Goal: Information Seeking & Learning: Learn about a topic

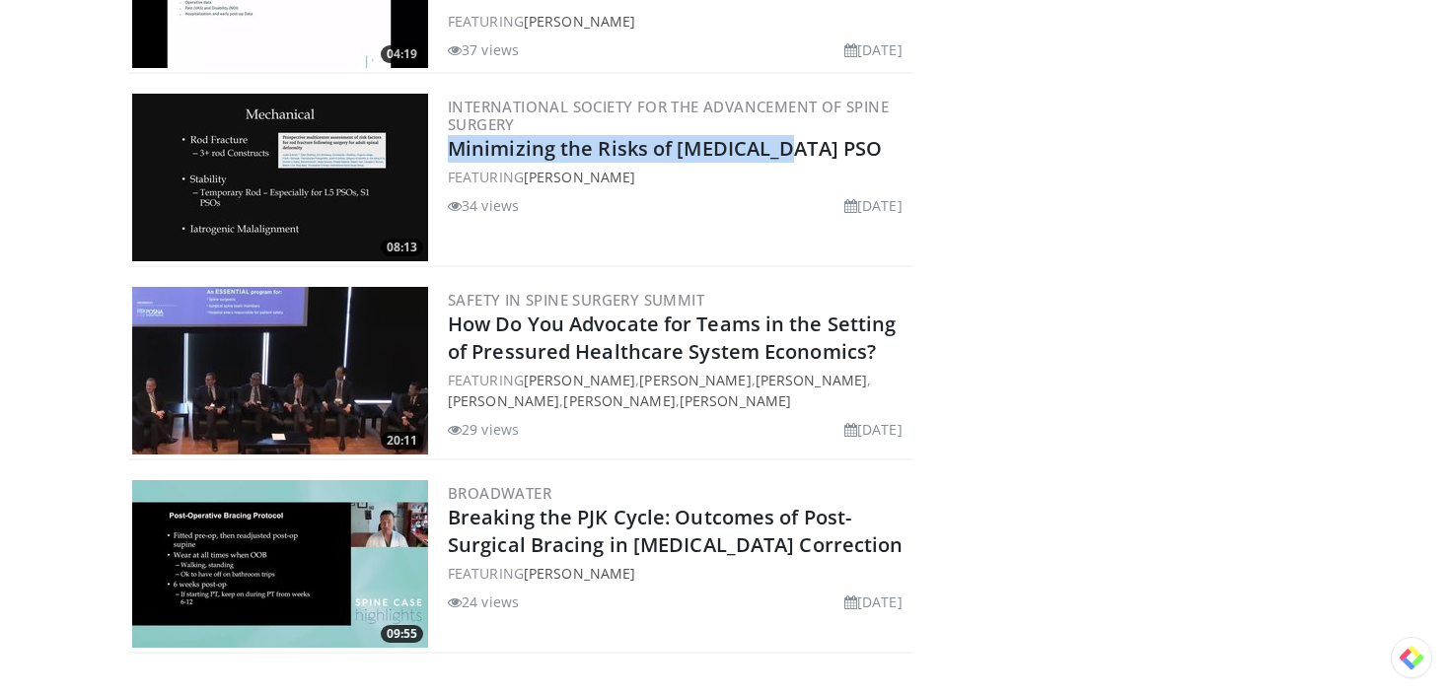
scroll to position [5379, 0]
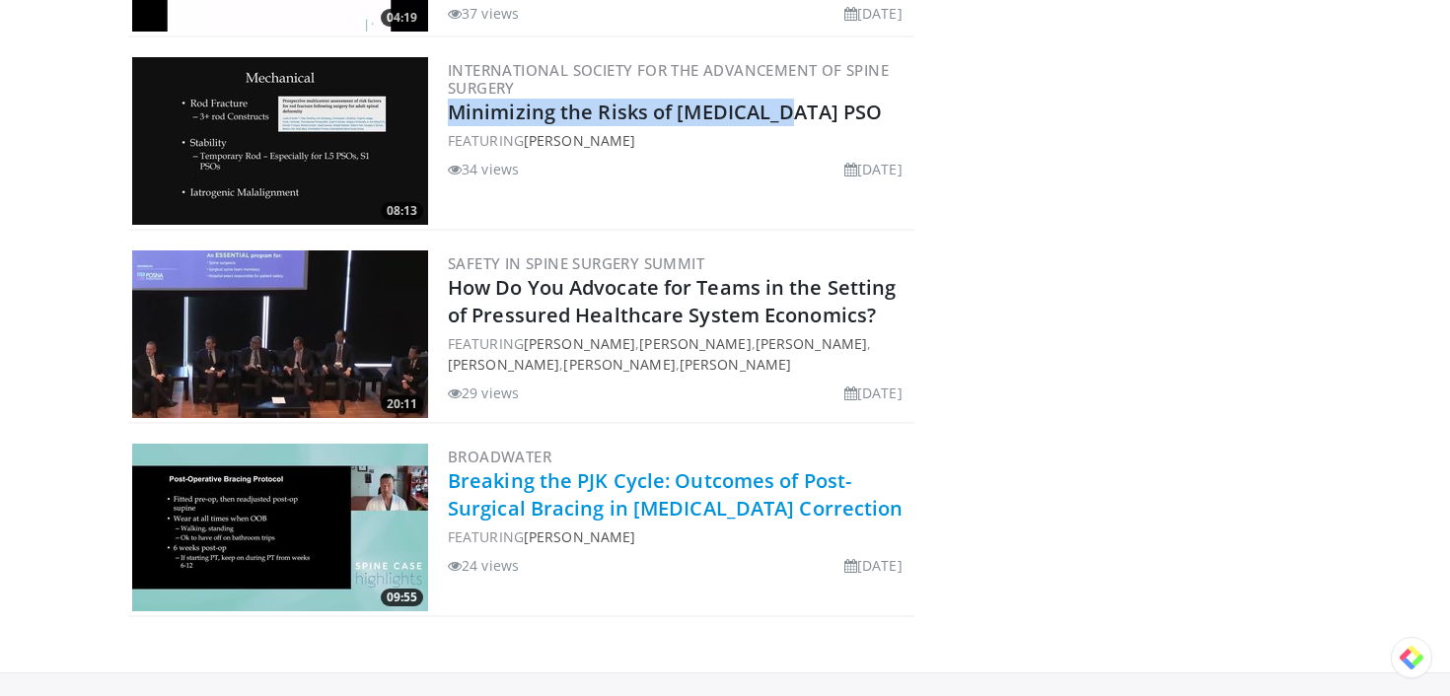
click at [532, 468] on link "Breaking the PJK Cycle: Outcomes of Post-Surgical Bracing in Deformity Correcti…" at bounding box center [676, 495] width 456 height 54
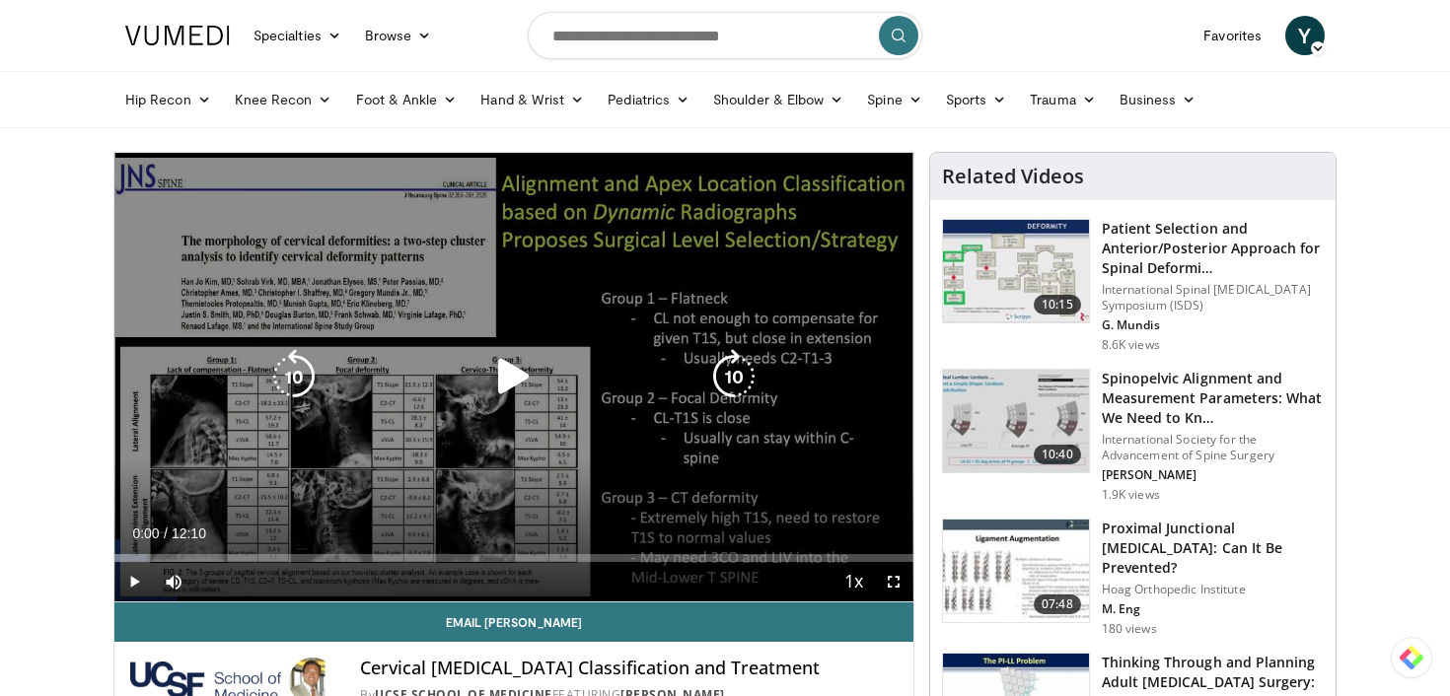
click at [504, 388] on icon "Video Player" at bounding box center [513, 376] width 55 height 55
click at [517, 363] on icon "Video Player" at bounding box center [513, 376] width 55 height 55
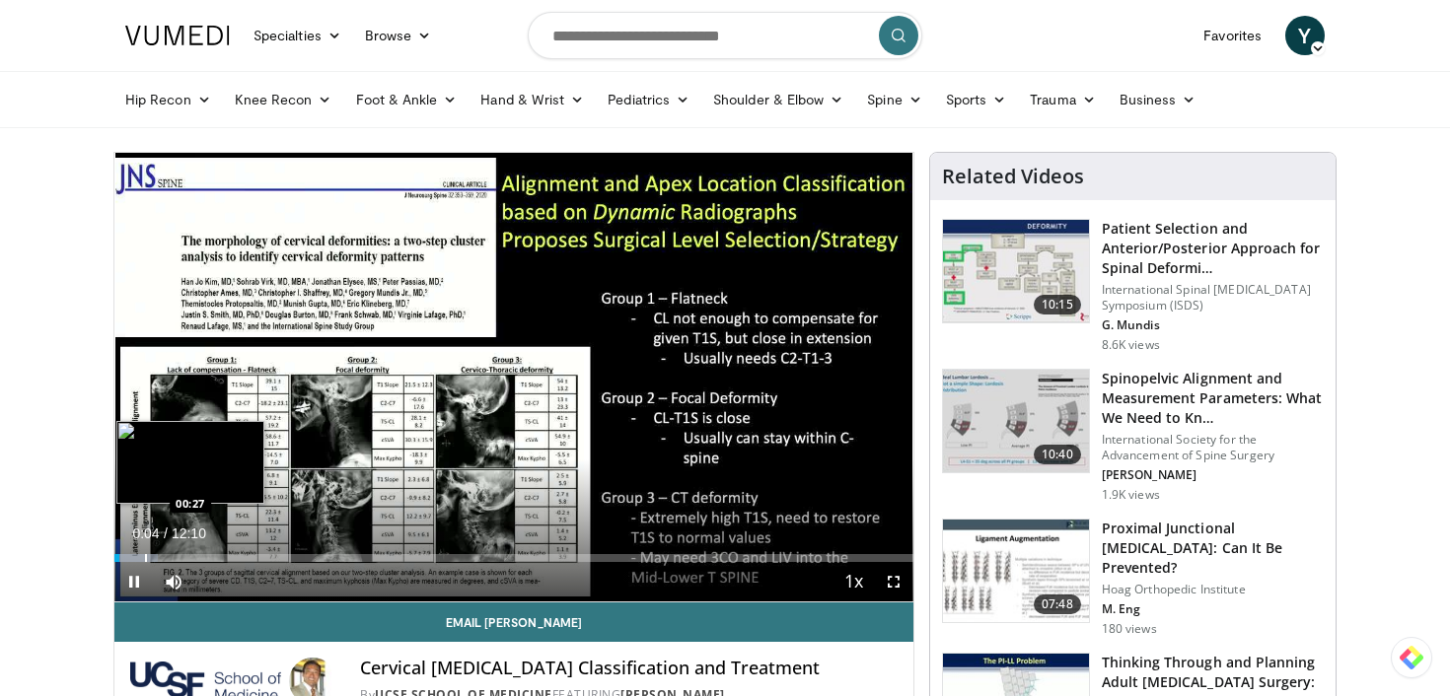
click at [145, 554] on div "Progress Bar" at bounding box center [146, 558] width 2 height 8
click at [165, 556] on div "Progress Bar" at bounding box center [166, 558] width 2 height 8
click at [190, 556] on div "Progress Bar" at bounding box center [191, 558] width 2 height 8
click at [230, 554] on div "Progress Bar" at bounding box center [229, 558] width 2 height 8
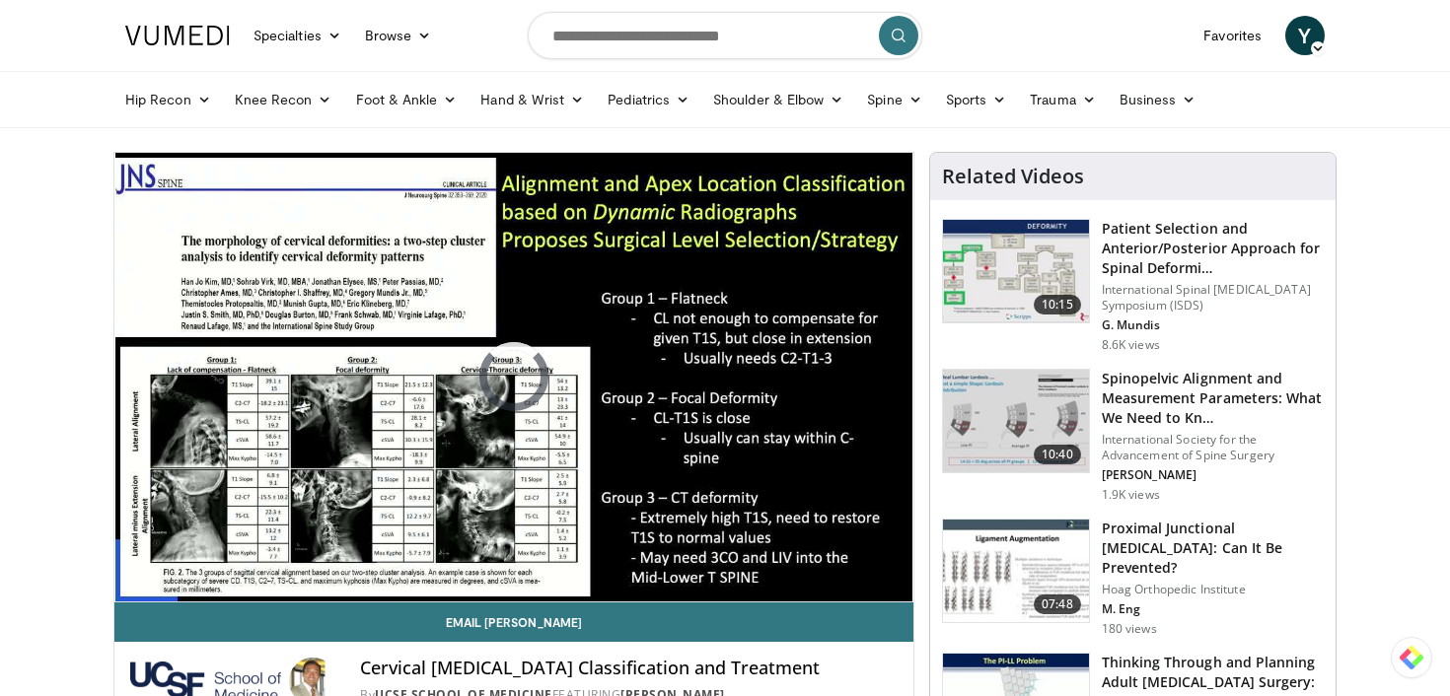
click at [315, 553] on div "10 seconds Tap to unmute" at bounding box center [513, 377] width 799 height 449
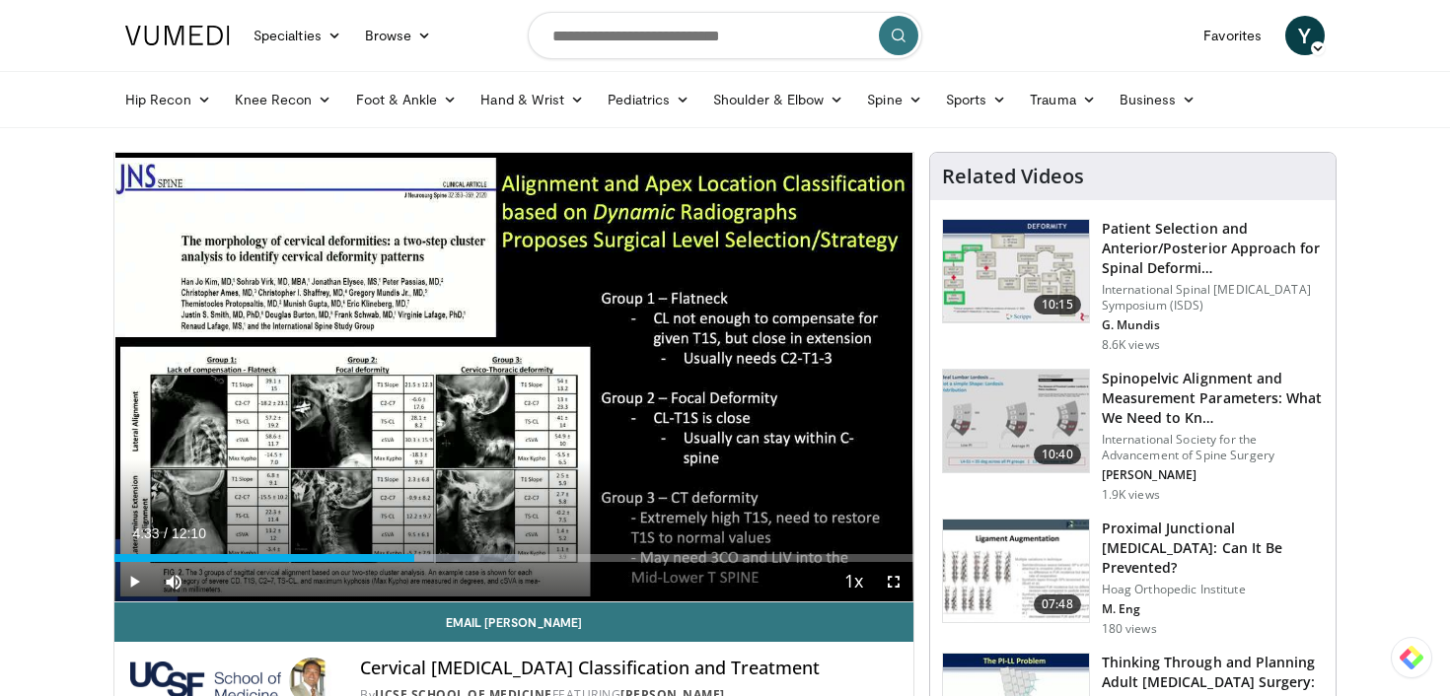
click at [375, 564] on div "Current Time 4:33 / Duration 12:10 Play Skip Backward Skip Forward Mute Loaded …" at bounding box center [513, 581] width 799 height 39
click at [380, 561] on div "04:33" at bounding box center [264, 558] width 300 height 8
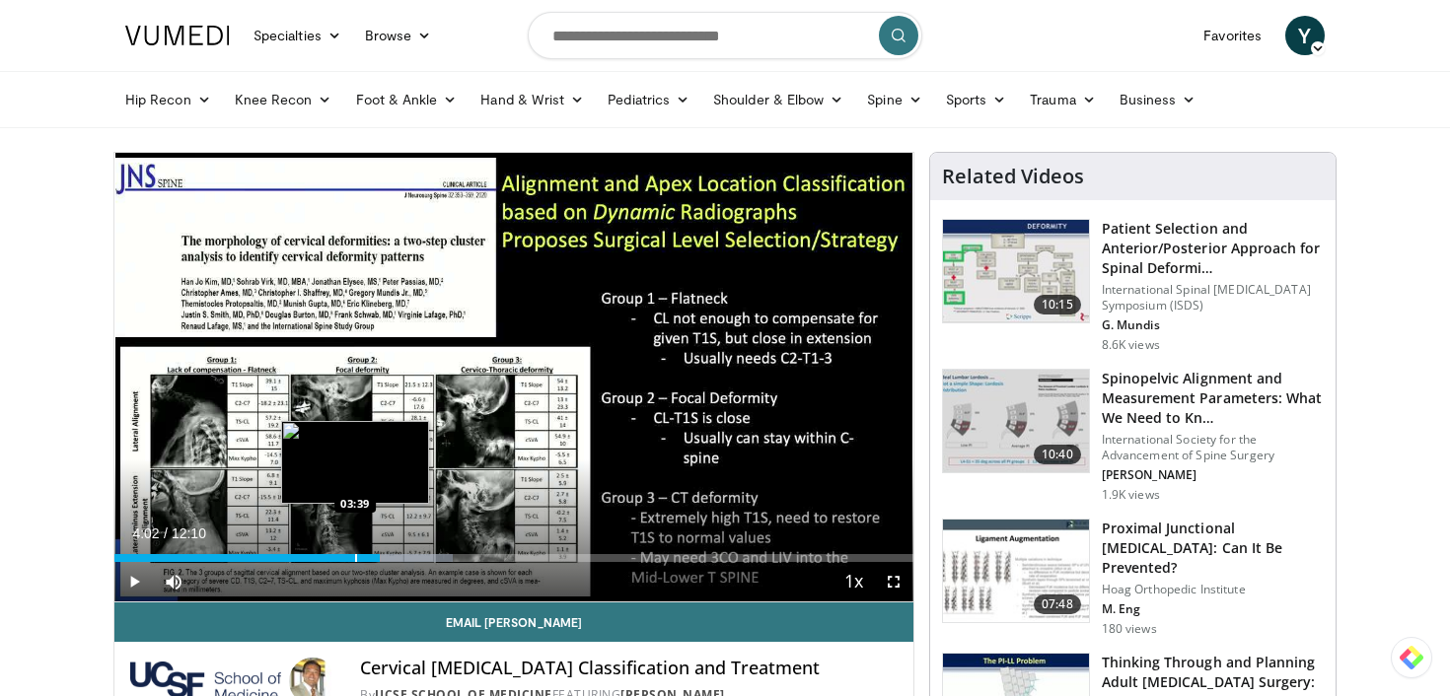
click at [351, 560] on div "Loaded : 42.38% 04:02 03:39" at bounding box center [513, 558] width 799 height 8
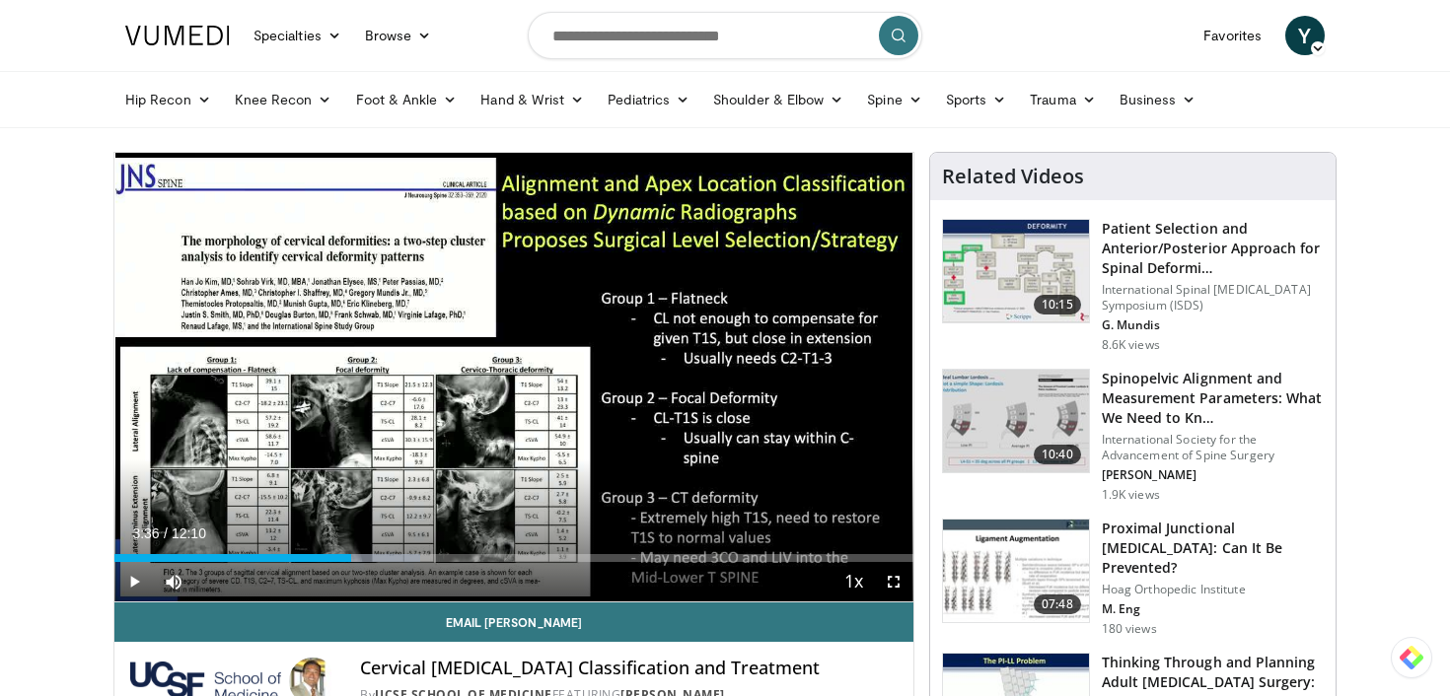
click at [332, 562] on div "Current Time 3:36 / Duration 12:10 Play Skip Backward Skip Forward Mute Loaded …" at bounding box center [513, 581] width 799 height 39
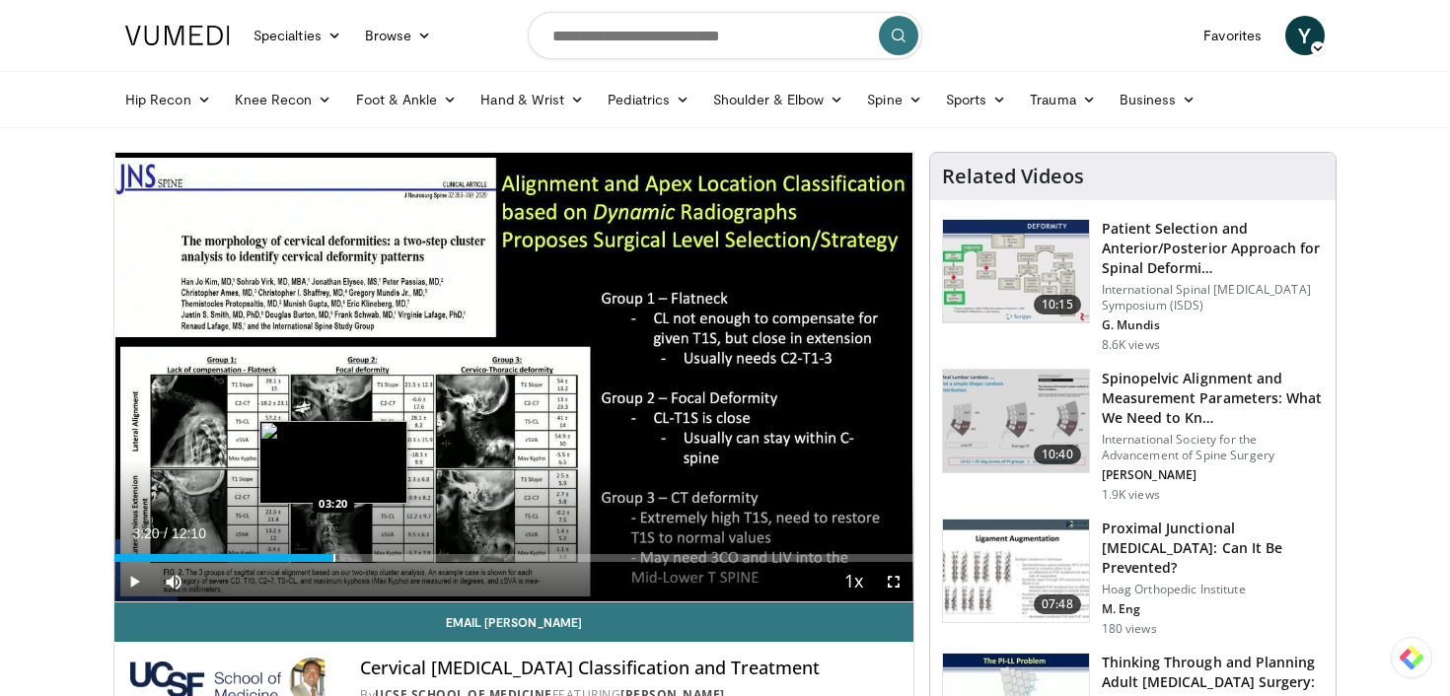
click at [333, 555] on div "Progress Bar" at bounding box center [334, 558] width 2 height 8
click at [318, 552] on div "Loaded : 35.65% 03:20 03:05" at bounding box center [513, 553] width 799 height 19
click at [306, 553] on div "Loaded : 34.18% 03:05 02:57" at bounding box center [513, 553] width 799 height 19
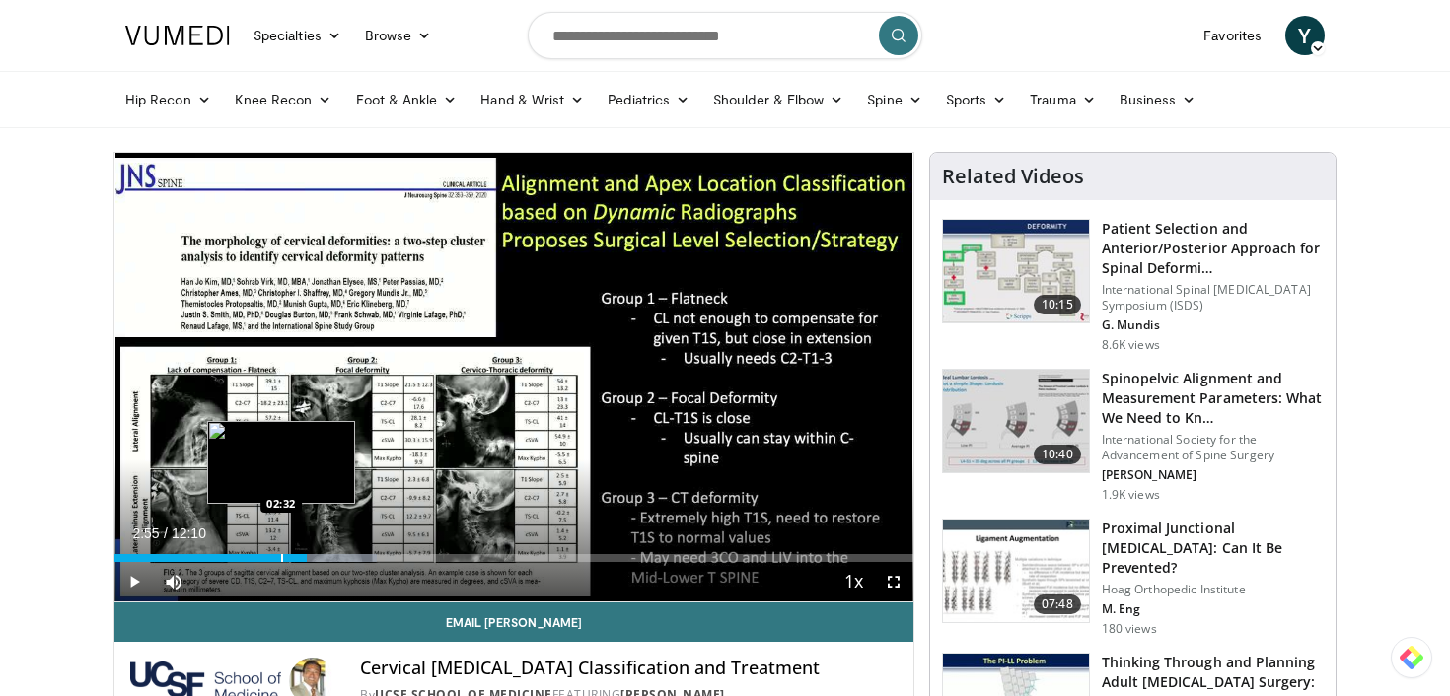
click at [281, 560] on div "Progress Bar" at bounding box center [282, 558] width 2 height 8
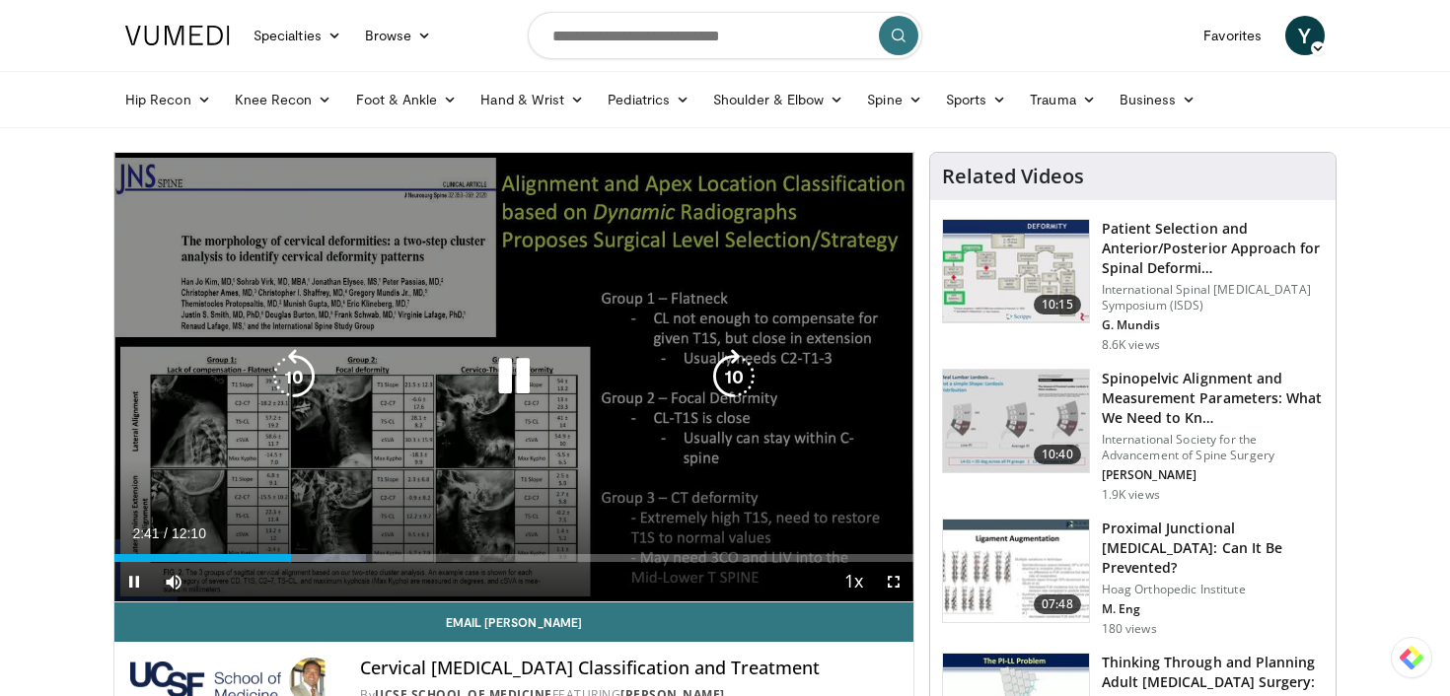
click at [649, 210] on div "30 seconds Tap to unmute" at bounding box center [513, 377] width 799 height 449
click at [508, 371] on icon "Video Player" at bounding box center [513, 376] width 55 height 55
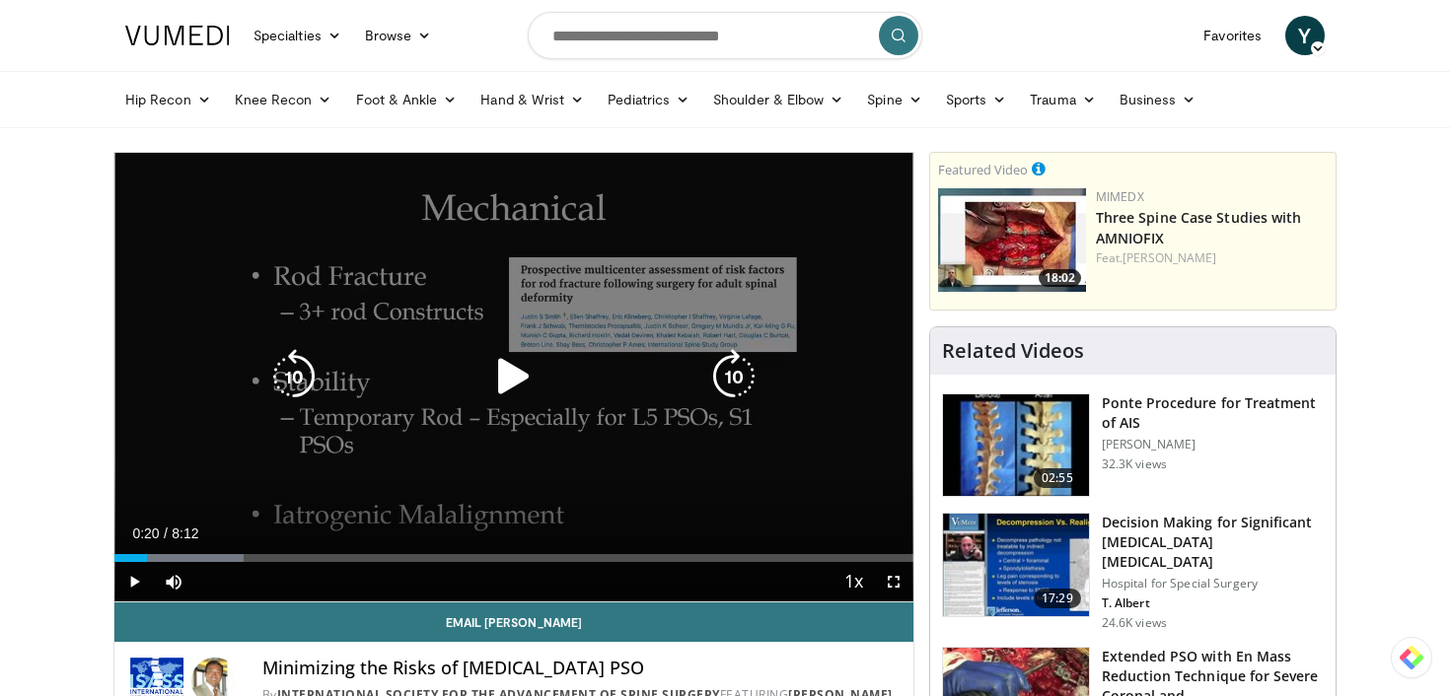
click at [497, 377] on icon "Video Player" at bounding box center [513, 376] width 55 height 55
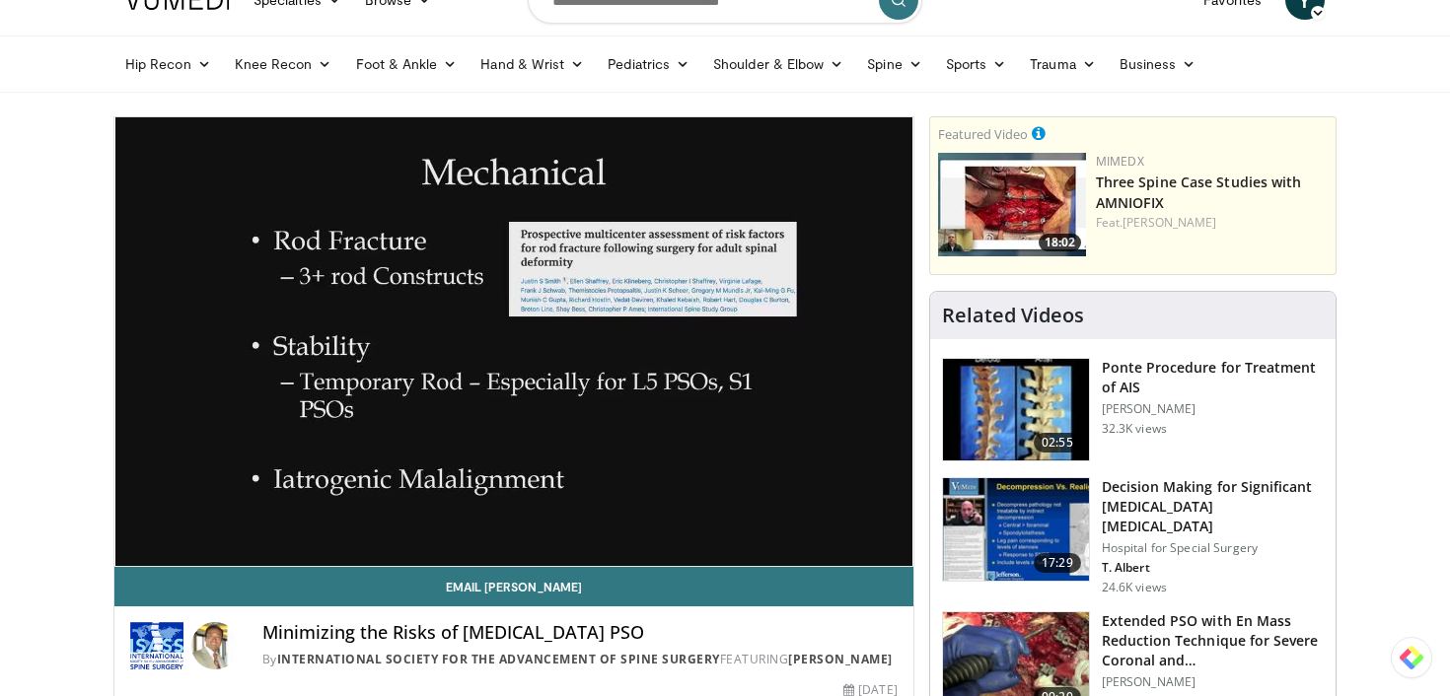
scroll to position [39, 0]
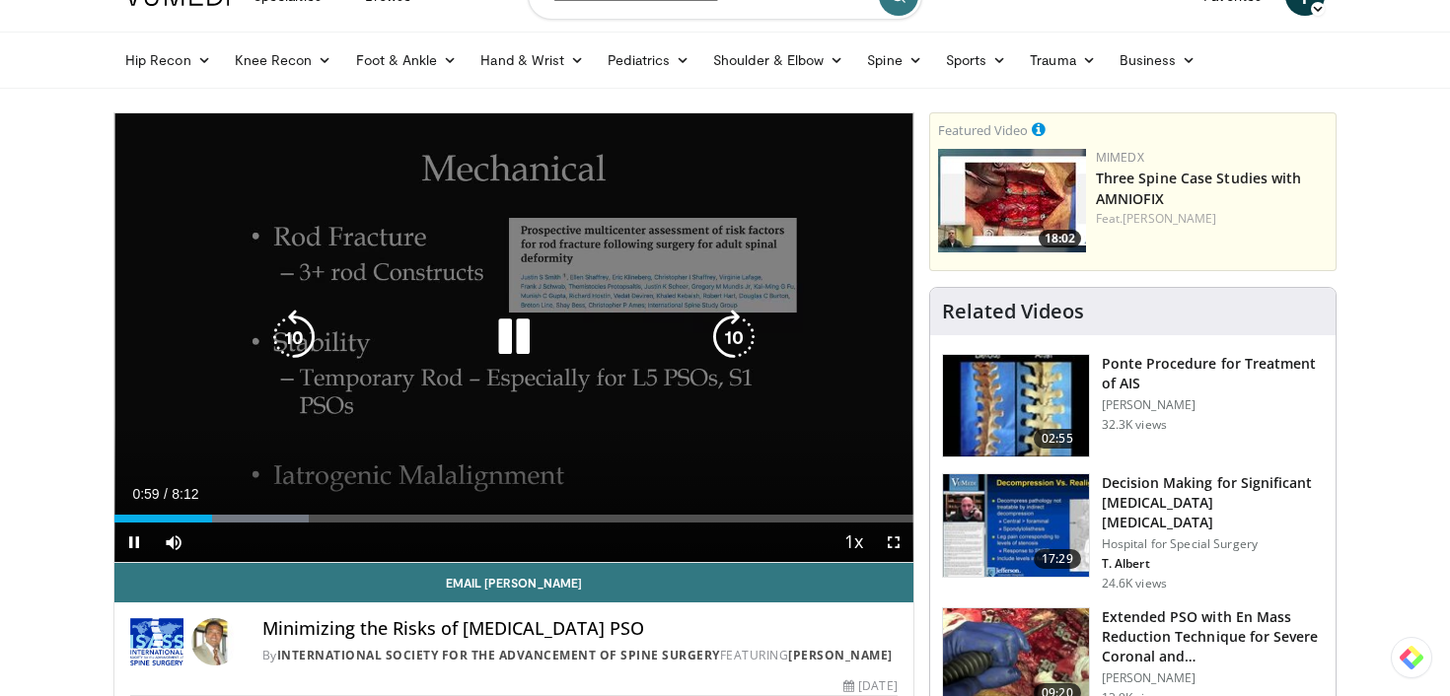
click at [732, 329] on icon "Video Player" at bounding box center [733, 337] width 55 height 55
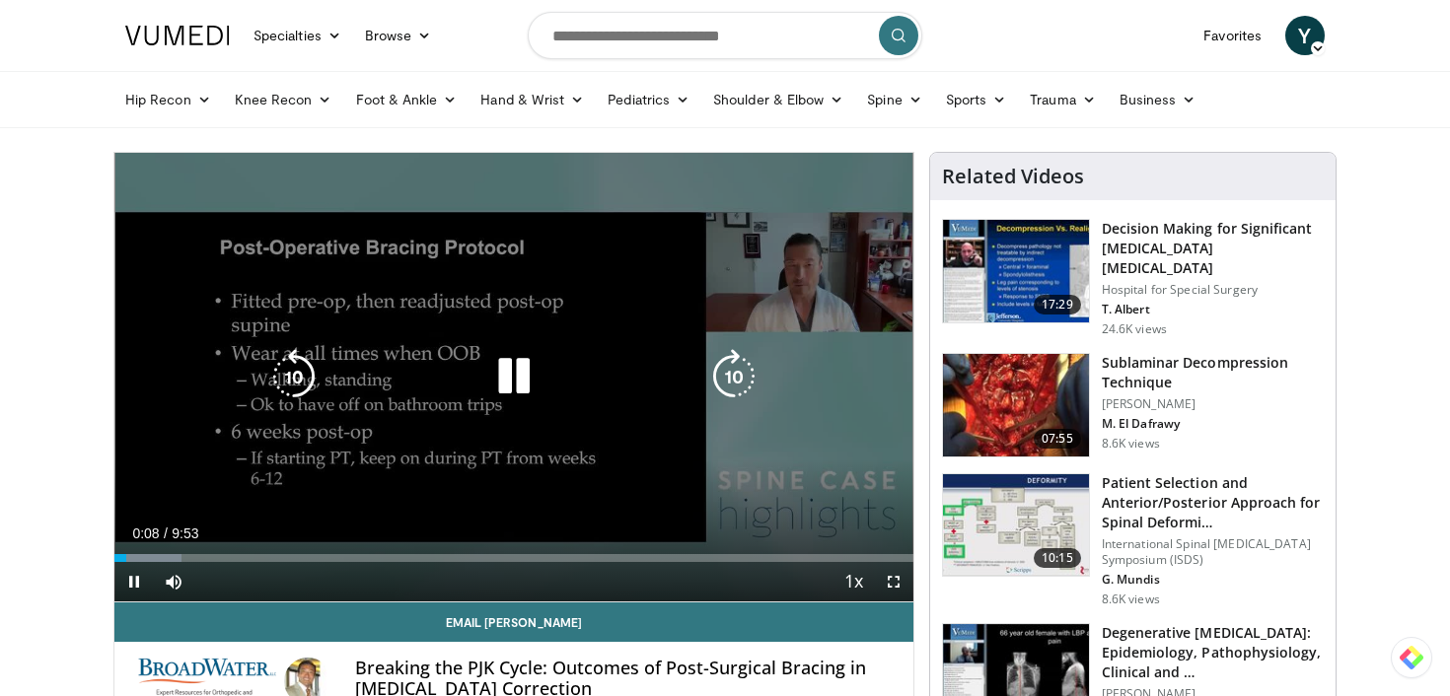
click at [519, 381] on icon "Video Player" at bounding box center [513, 376] width 55 height 55
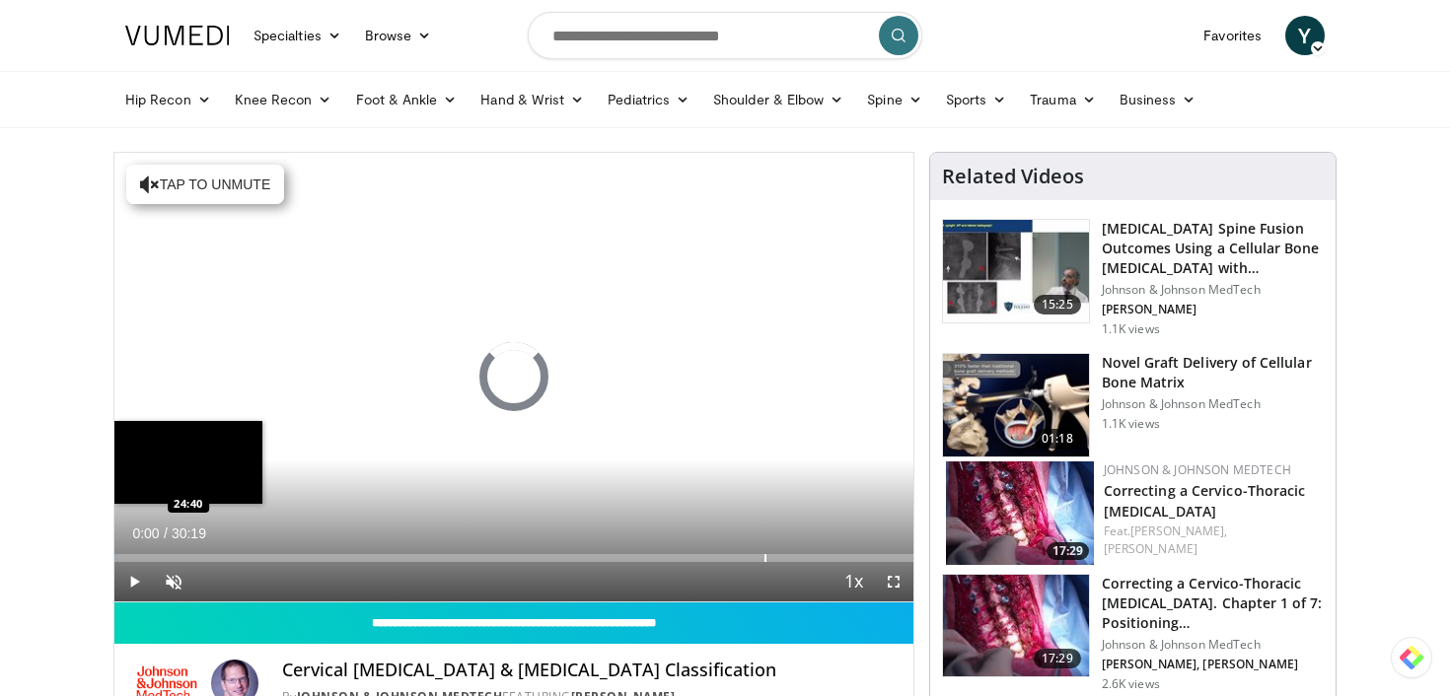
click at [764, 558] on div "Progress Bar" at bounding box center [765, 558] width 2 height 8
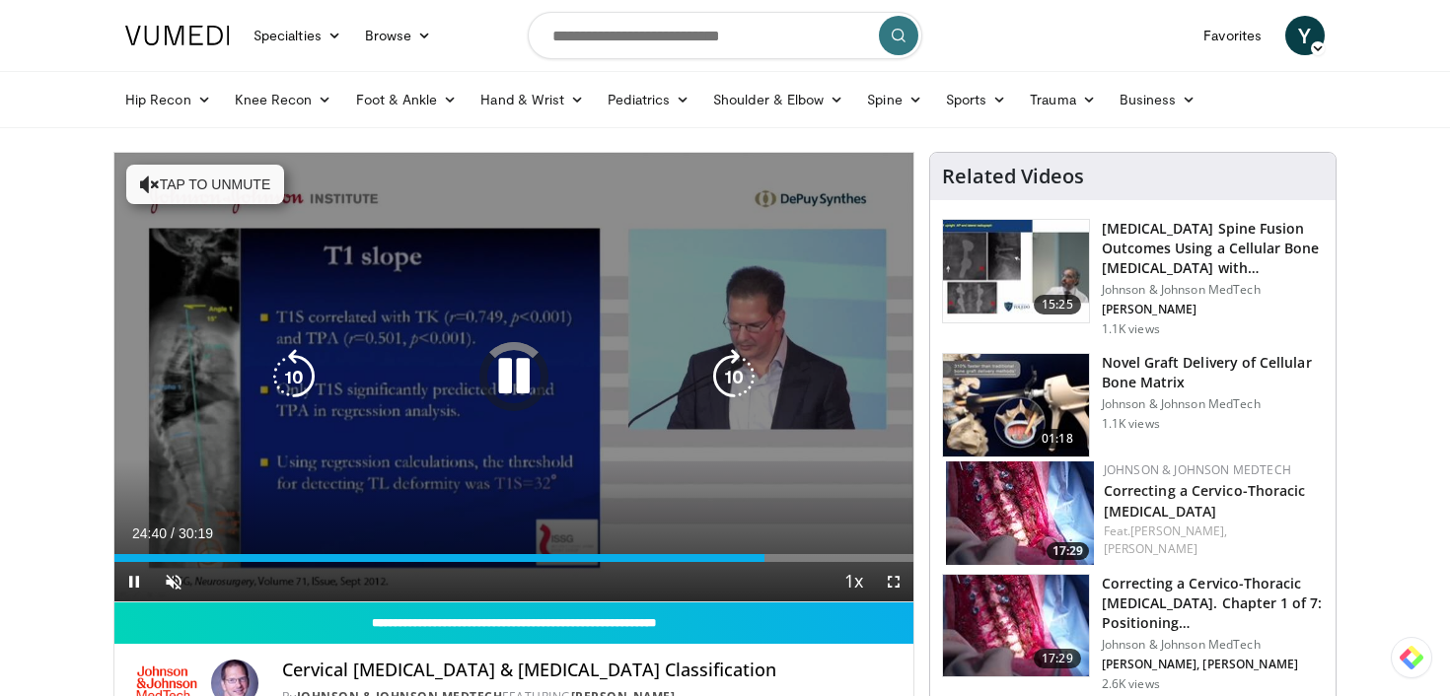
click at [261, 190] on button "Tap to unmute" at bounding box center [205, 184] width 158 height 39
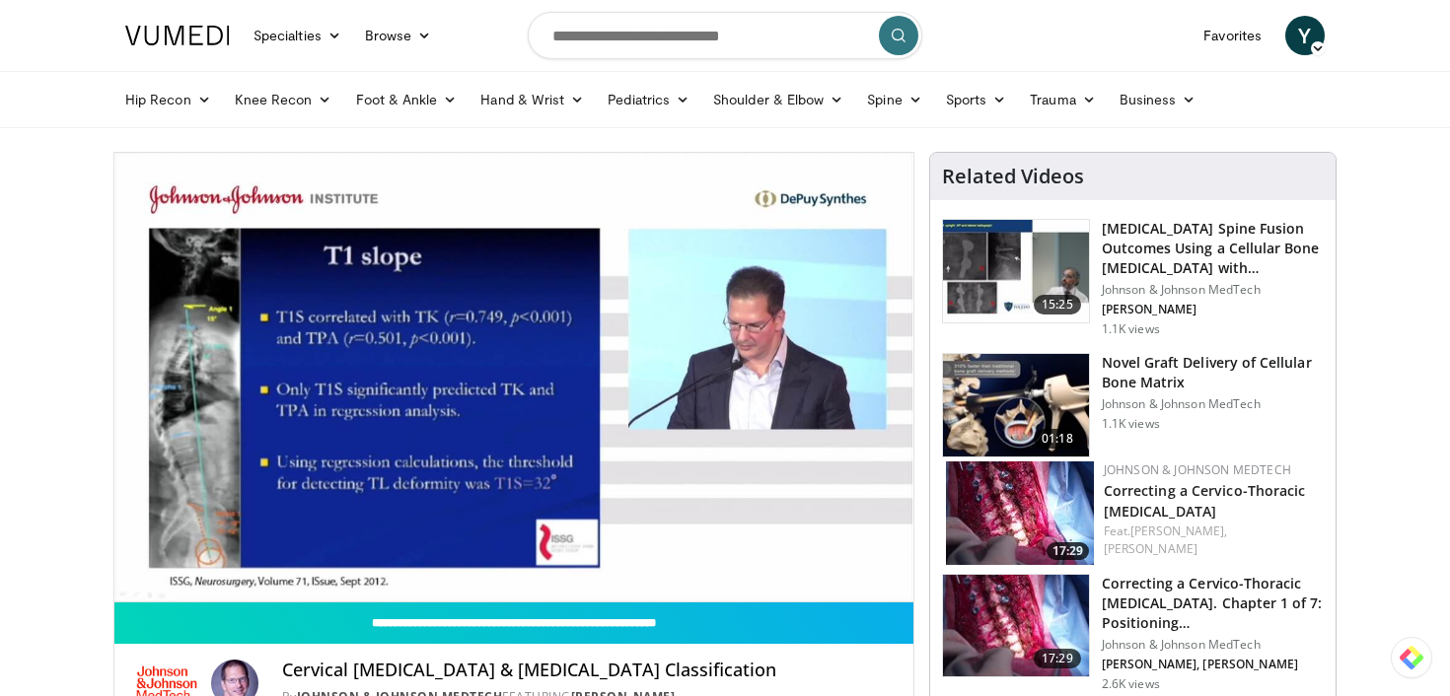
click at [741, 560] on video-js "**********" at bounding box center [513, 378] width 799 height 450
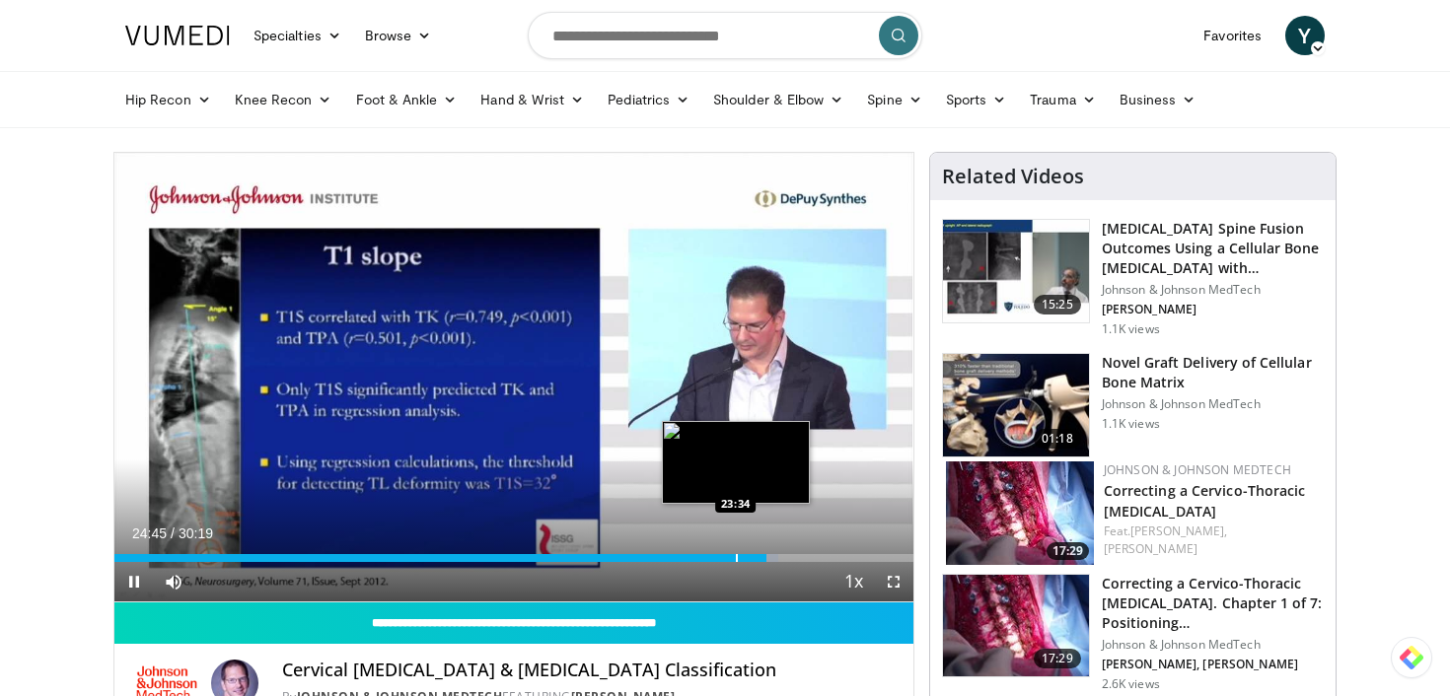
click at [736, 557] on div "Progress Bar" at bounding box center [737, 558] width 2 height 8
click at [712, 556] on div "Progress Bar" at bounding box center [713, 558] width 2 height 8
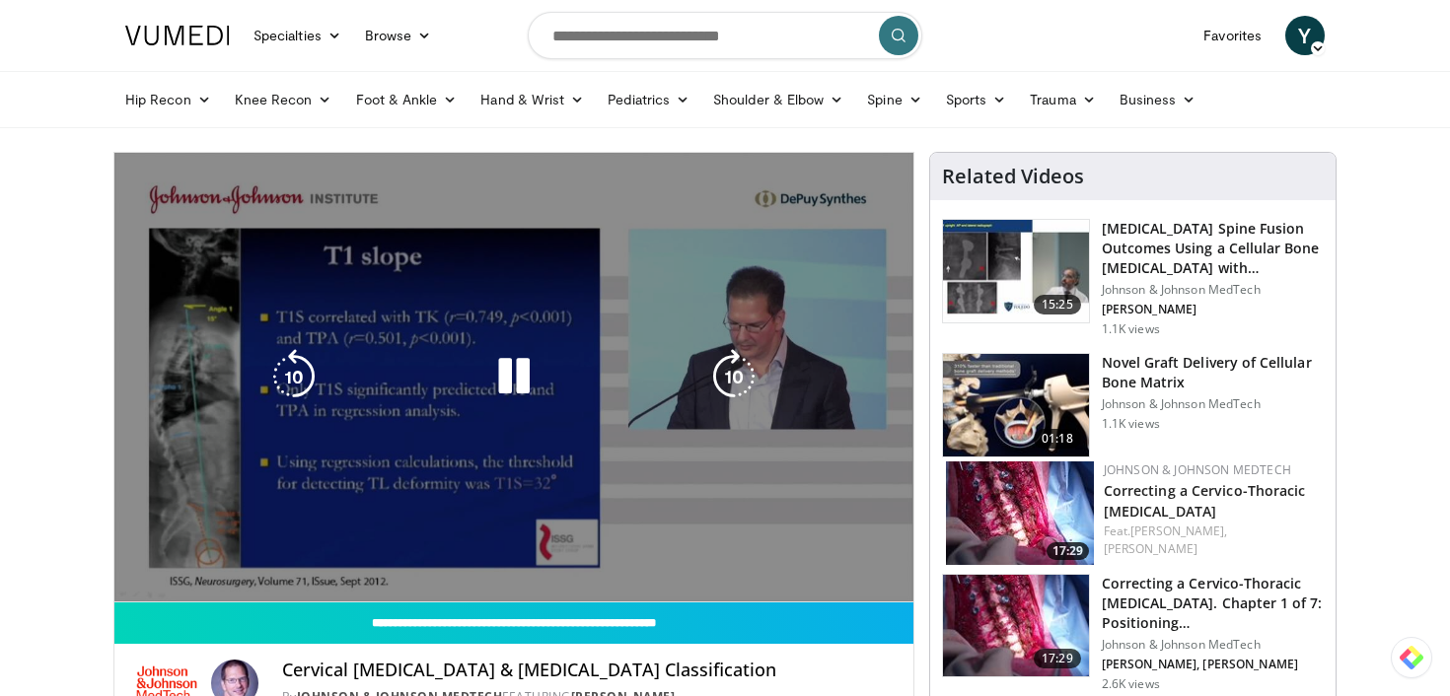
click at [661, 558] on video-js "**********" at bounding box center [513, 378] width 799 height 450
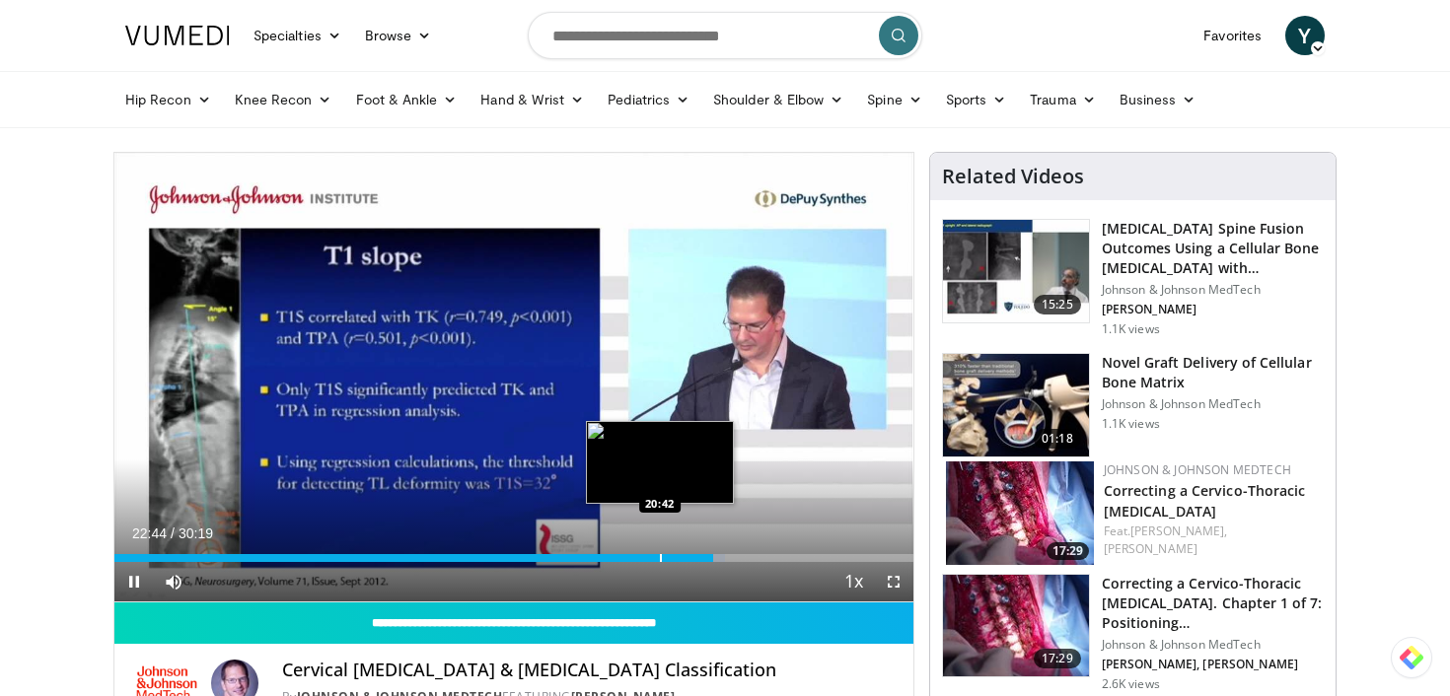
click at [660, 557] on div "Progress Bar" at bounding box center [661, 558] width 2 height 8
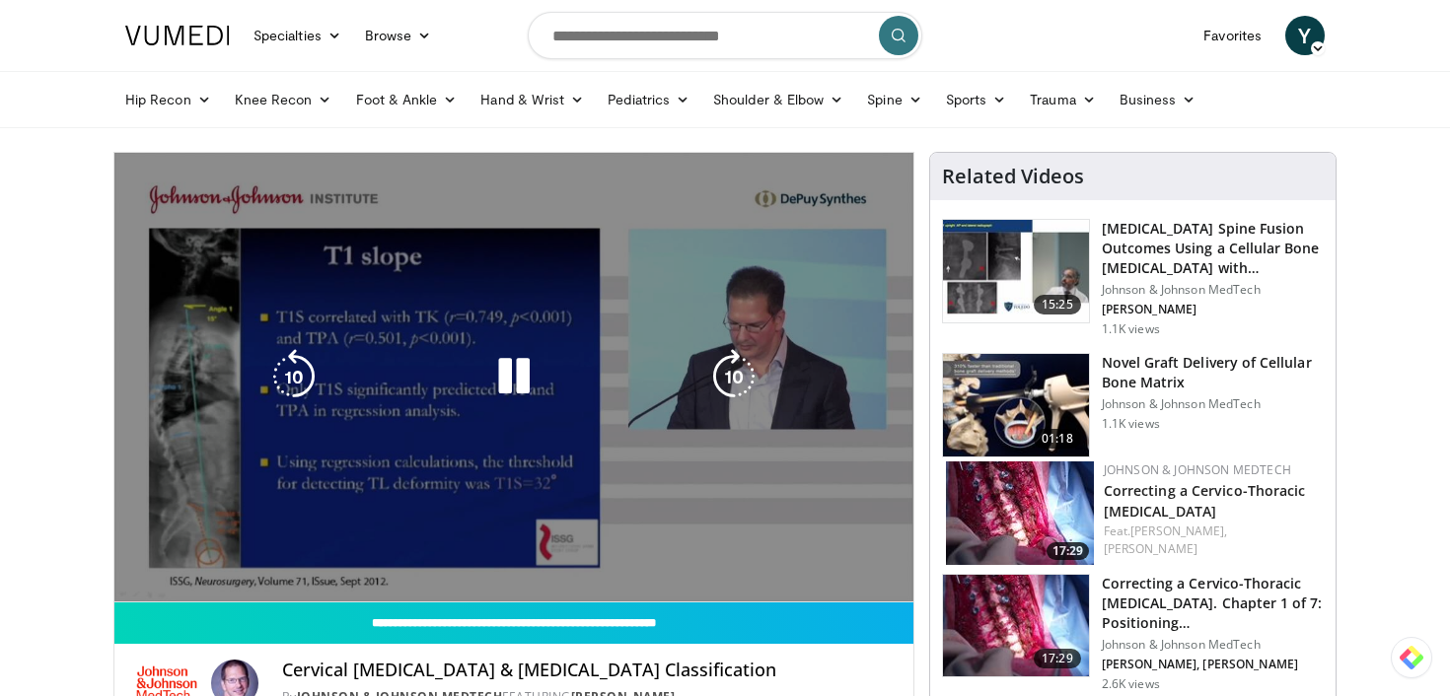
click at [678, 558] on div "10 seconds Tap to unmute" at bounding box center [513, 377] width 799 height 449
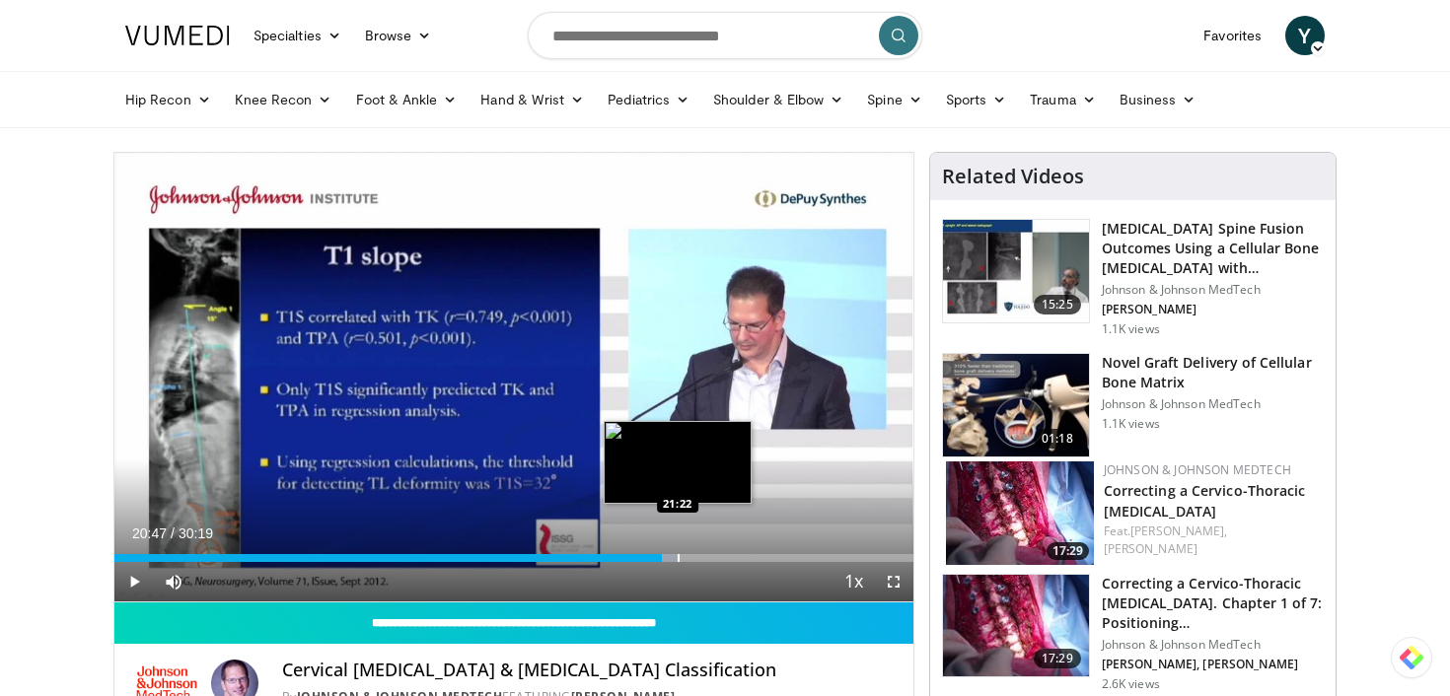
click at [678, 558] on div "Progress Bar" at bounding box center [679, 558] width 2 height 8
click at [662, 556] on div "Progress Bar" at bounding box center [663, 558] width 2 height 8
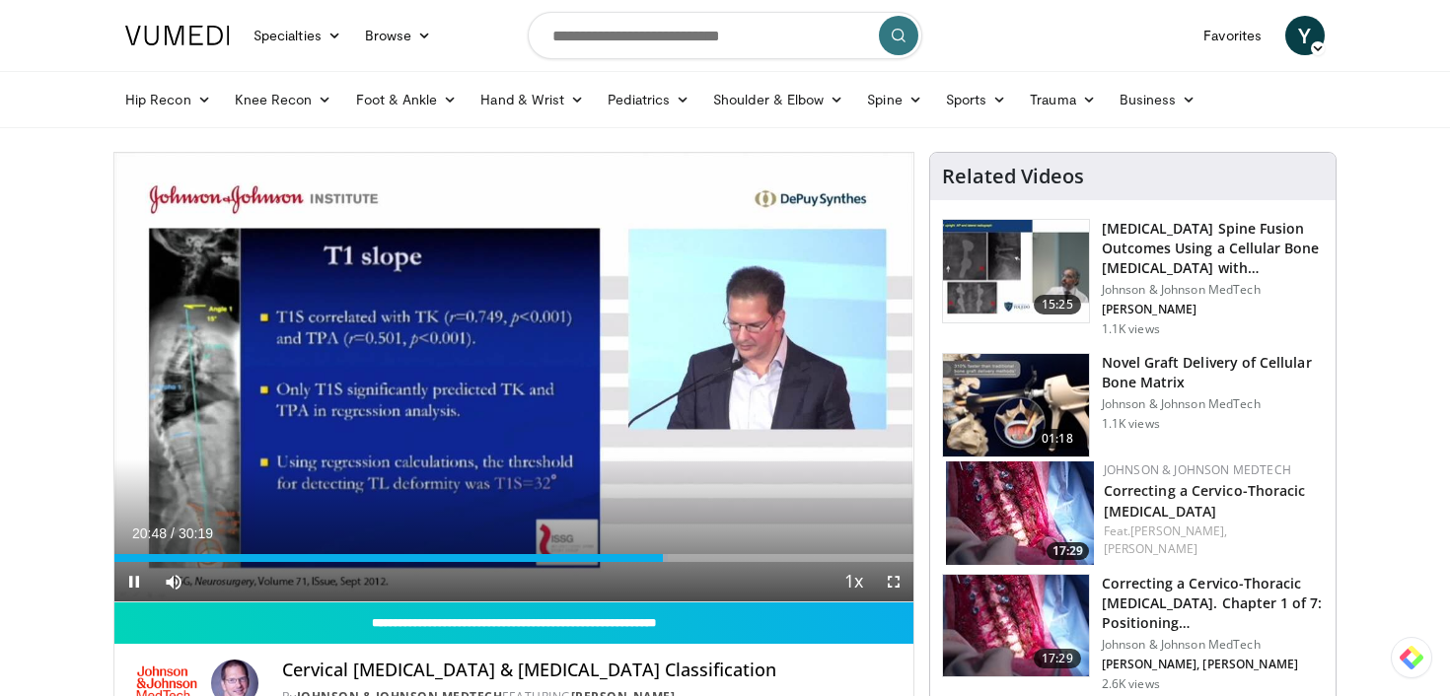
click at [667, 562] on div "Current Time 20:48 / Duration 30:19 Pause Skip Backward Skip Forward Mute Loade…" at bounding box center [513, 581] width 799 height 39
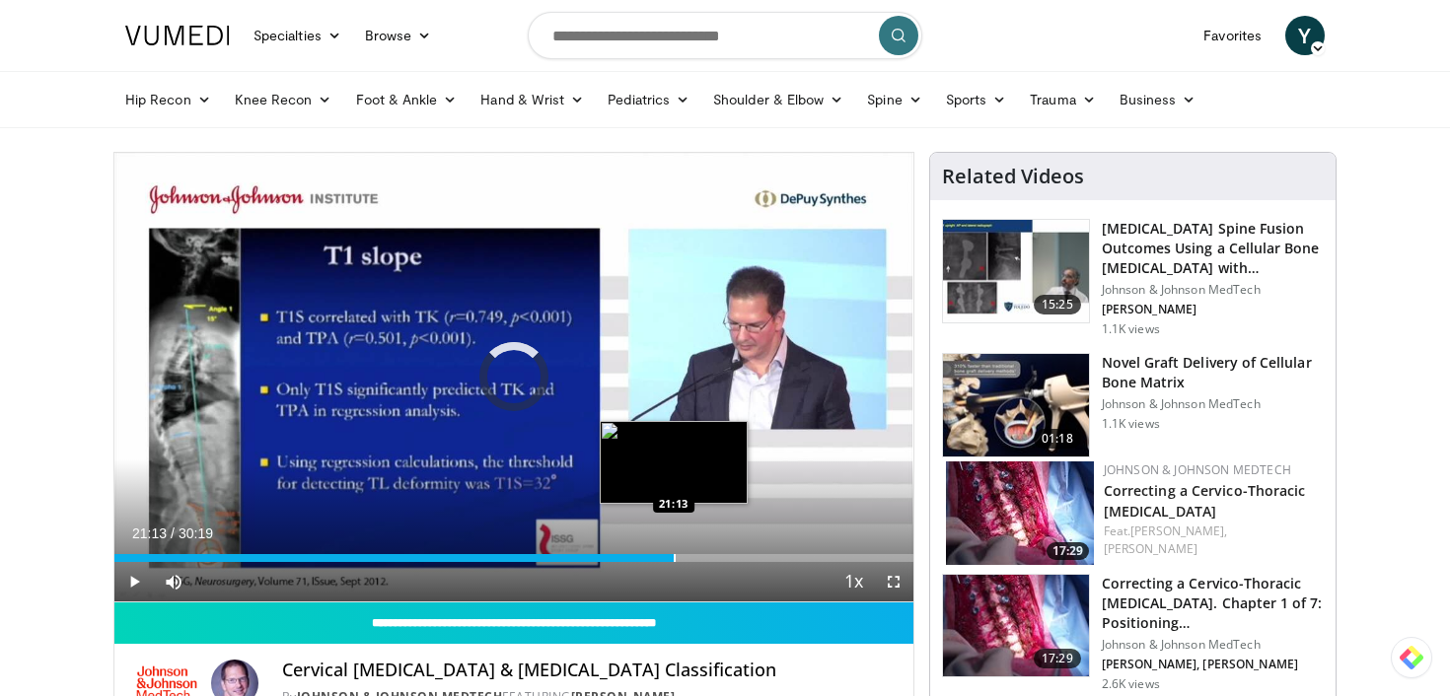
click at [674, 554] on div "Progress Bar" at bounding box center [675, 558] width 2 height 8
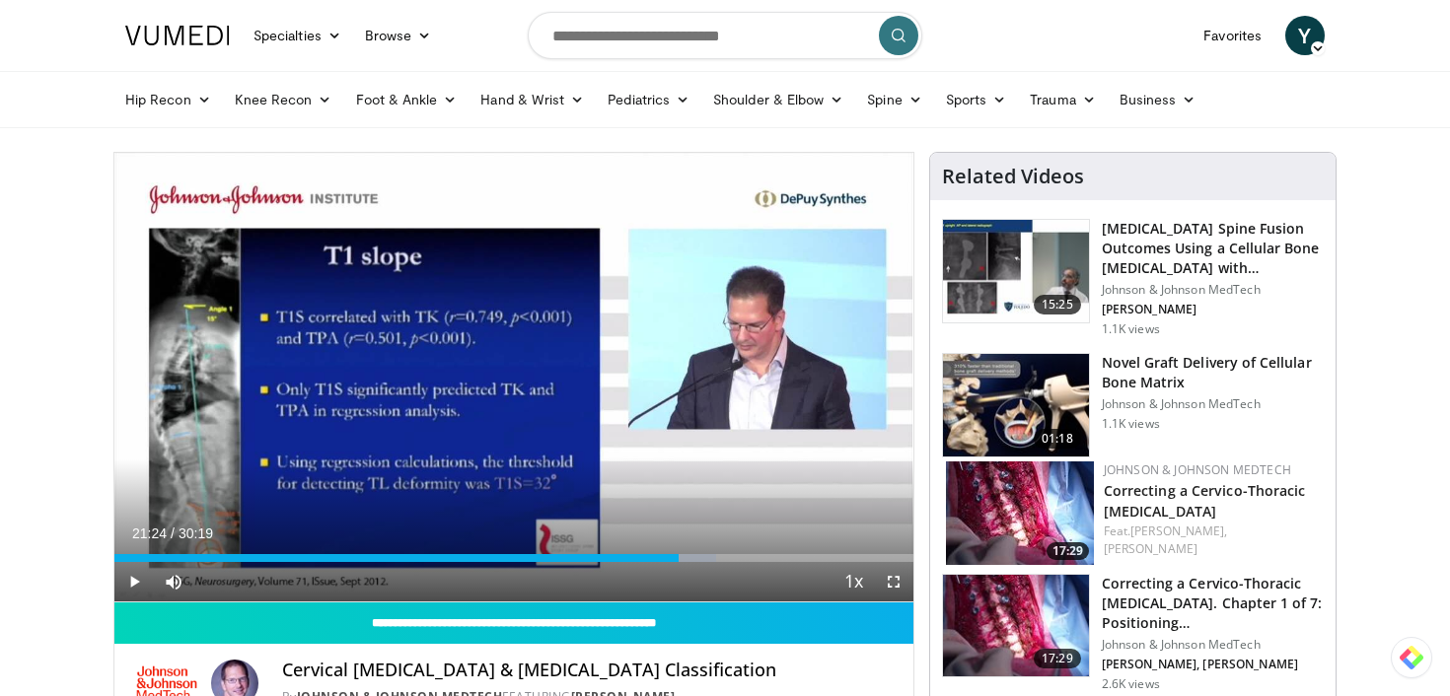
click at [679, 558] on div "Progress Bar" at bounding box center [680, 558] width 2 height 8
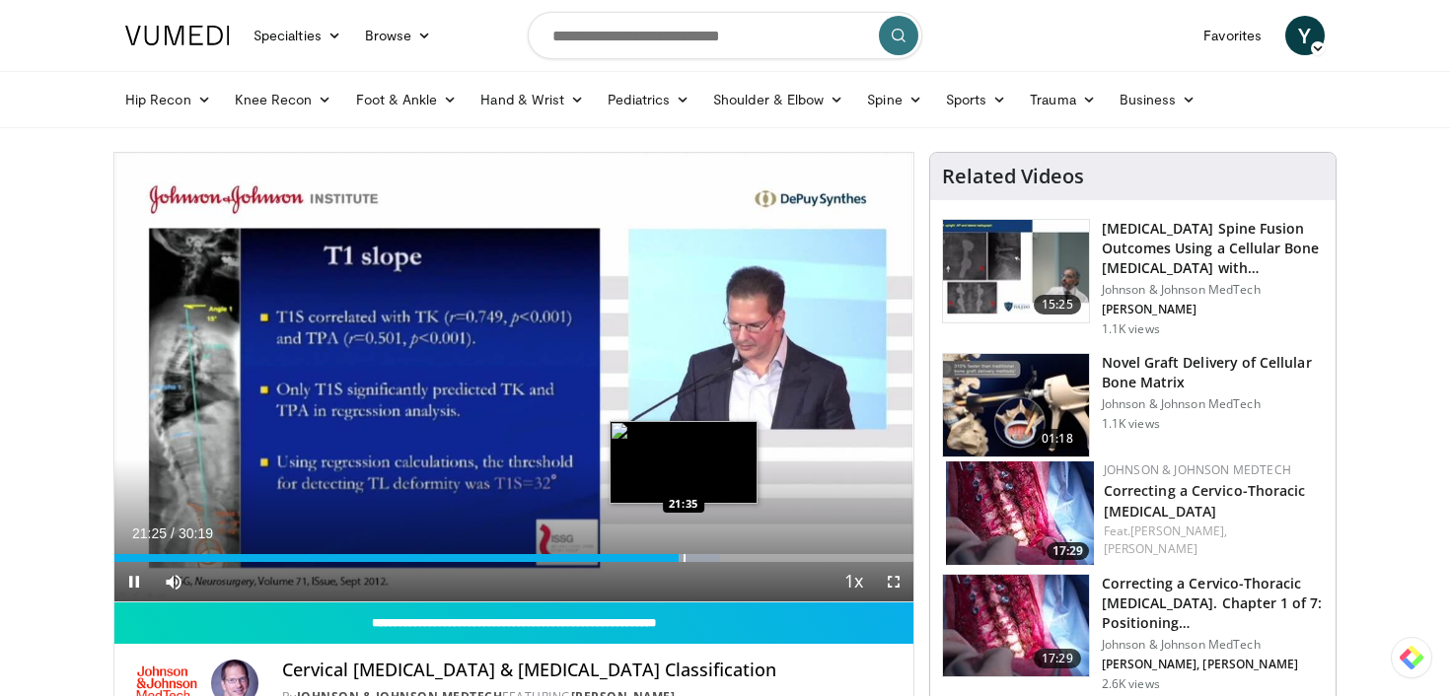
click at [686, 558] on div "Progress Bar" at bounding box center [685, 558] width 2 height 8
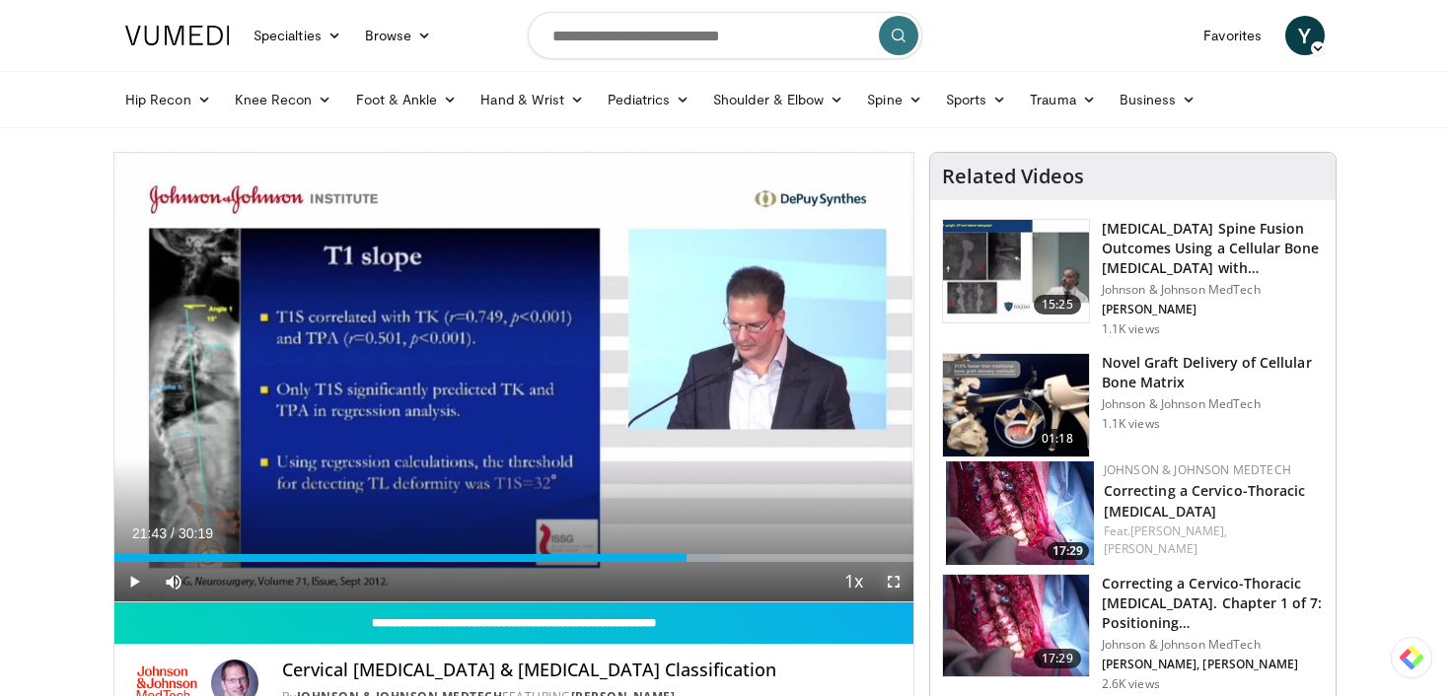
click at [875, 585] on span "Video Player" at bounding box center [893, 581] width 39 height 39
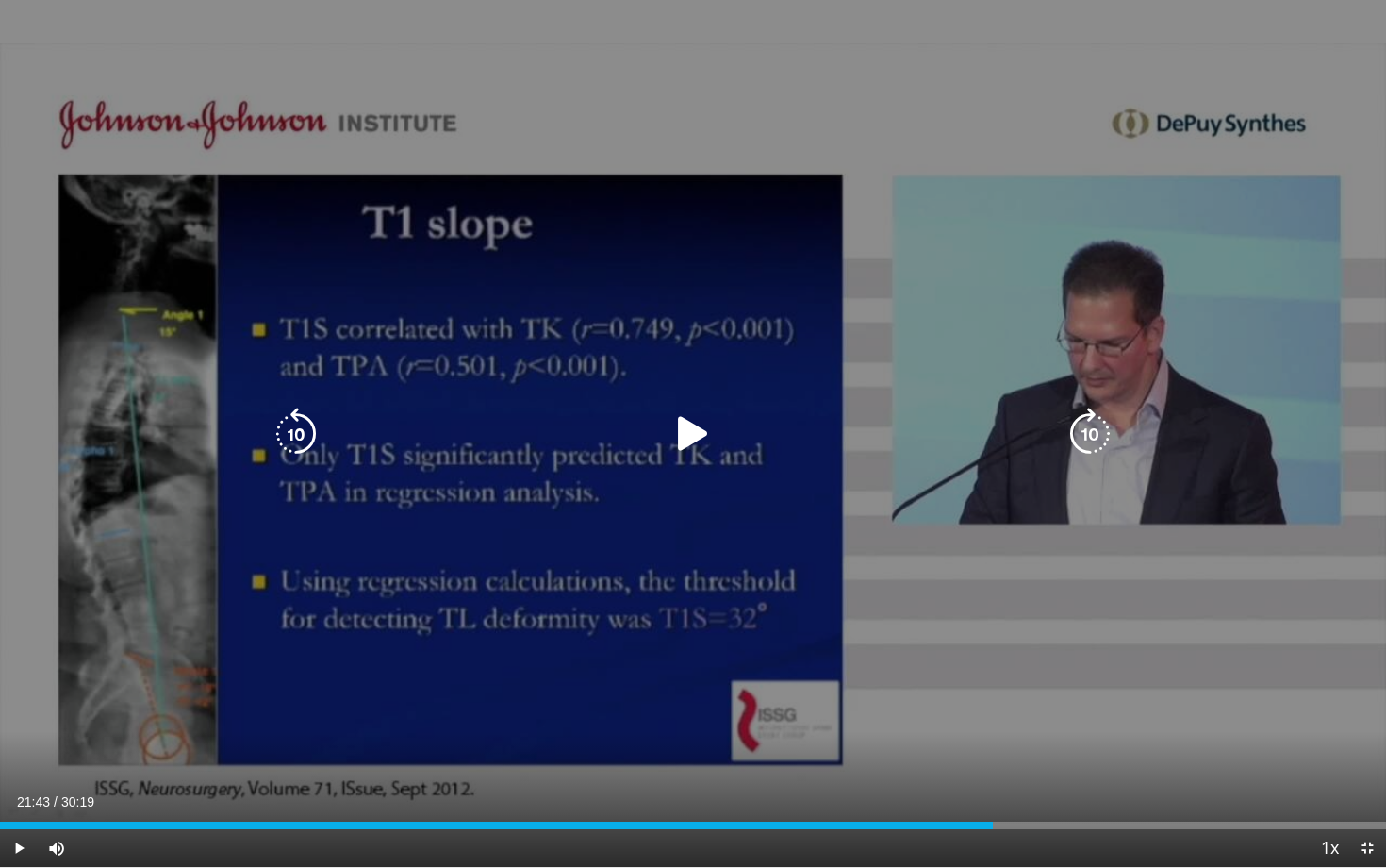
click at [694, 441] on icon "Video Player" at bounding box center [692, 433] width 53 height 53
click at [181, 116] on div "10 seconds Tap to unmute" at bounding box center [693, 433] width 1386 height 867
click at [290, 442] on icon "Video Player" at bounding box center [295, 433] width 53 height 53
click at [695, 424] on icon "Video Player" at bounding box center [692, 433] width 53 height 53
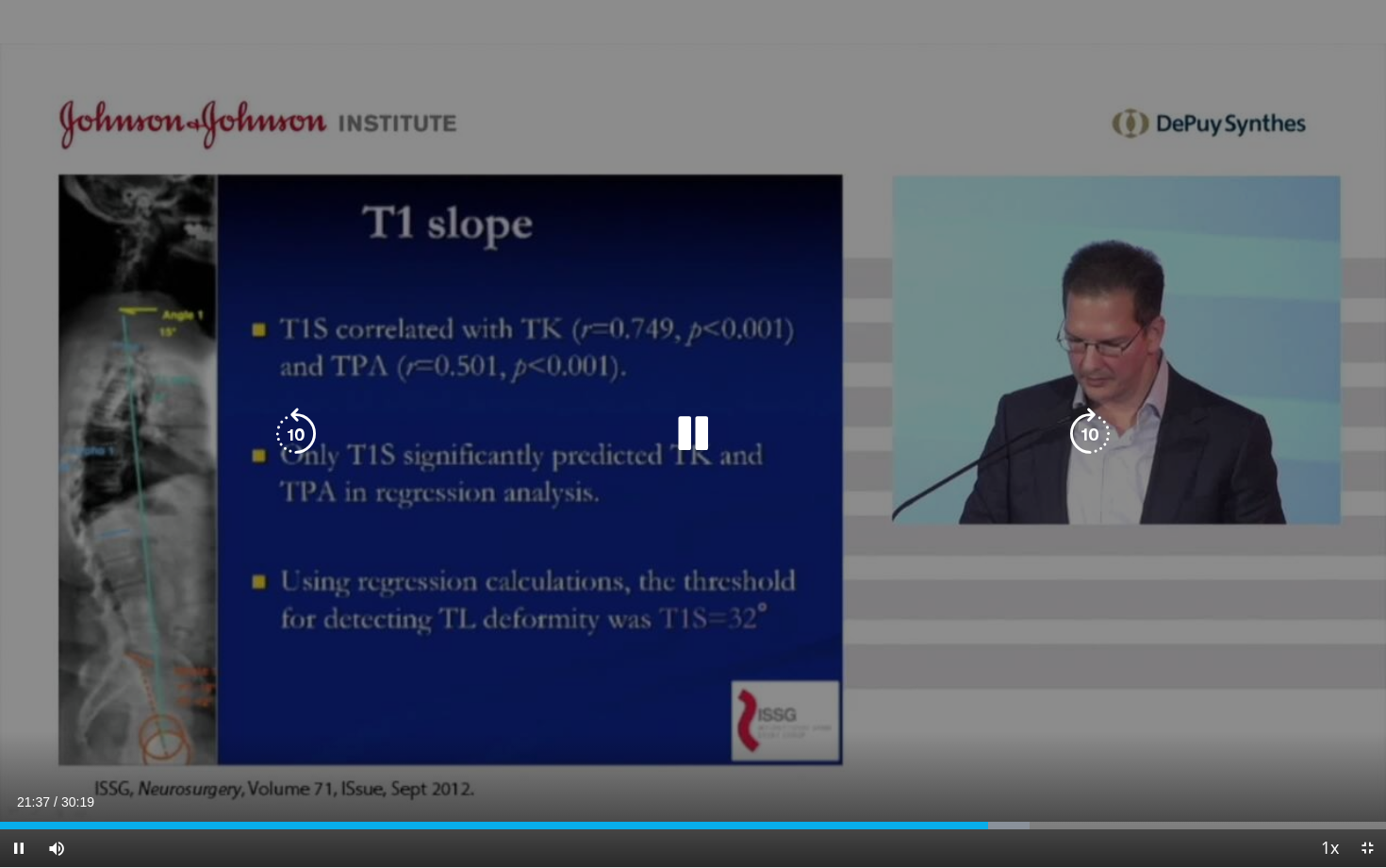
click at [692, 431] on icon "Video Player" at bounding box center [692, 433] width 53 height 53
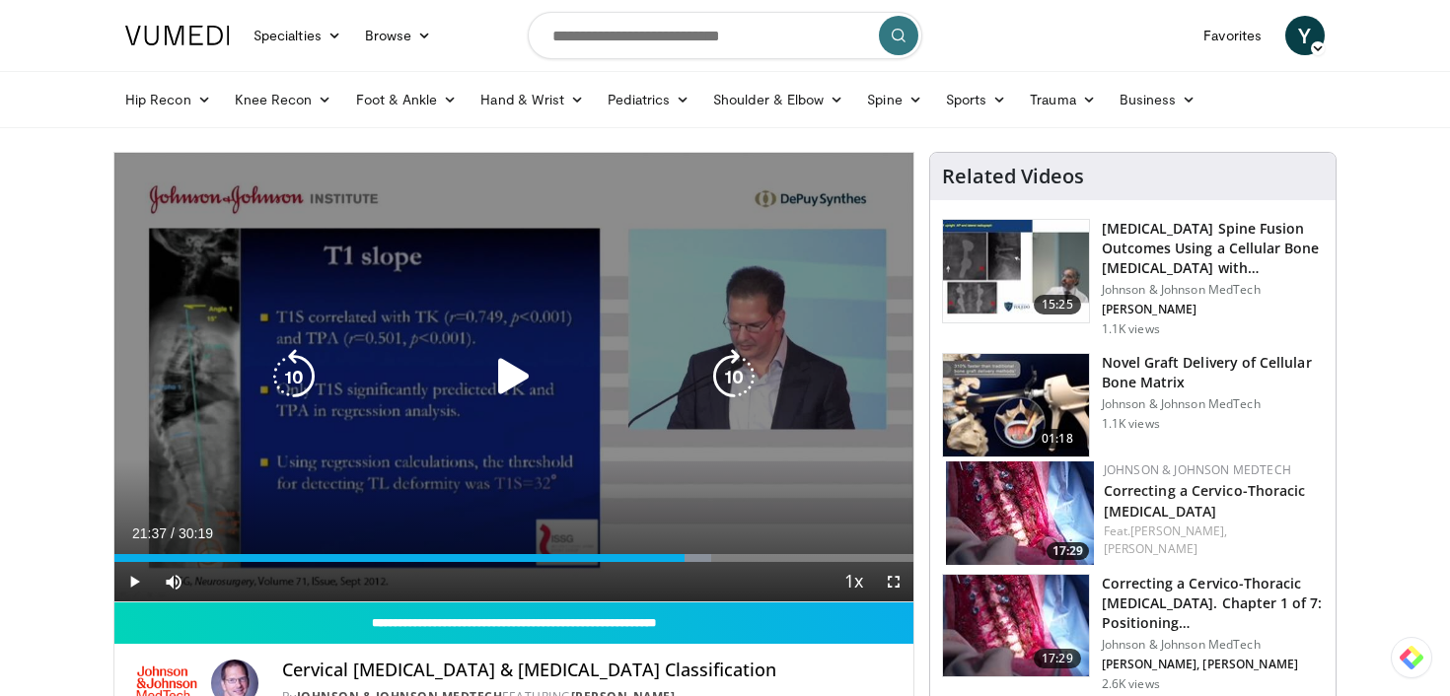
scroll to position [147, 0]
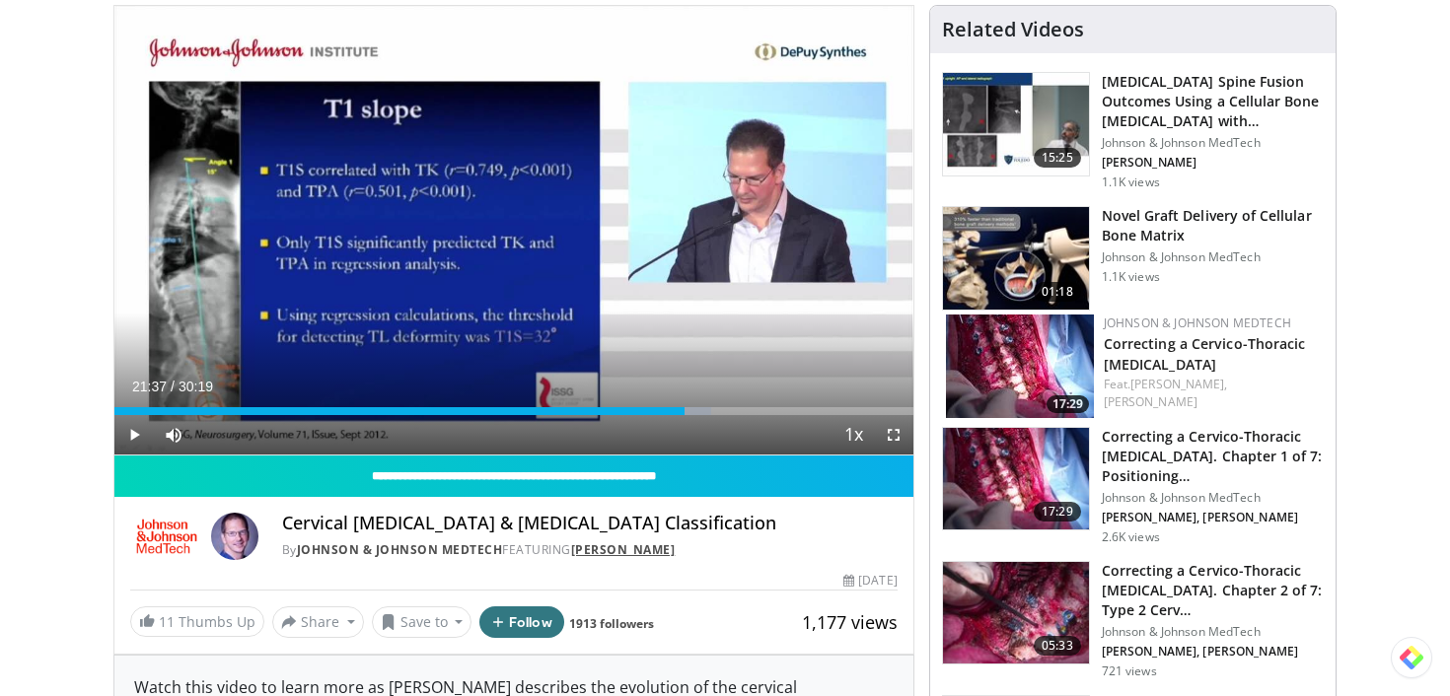
click at [577, 546] on link "Christopher Ames" at bounding box center [623, 550] width 105 height 17
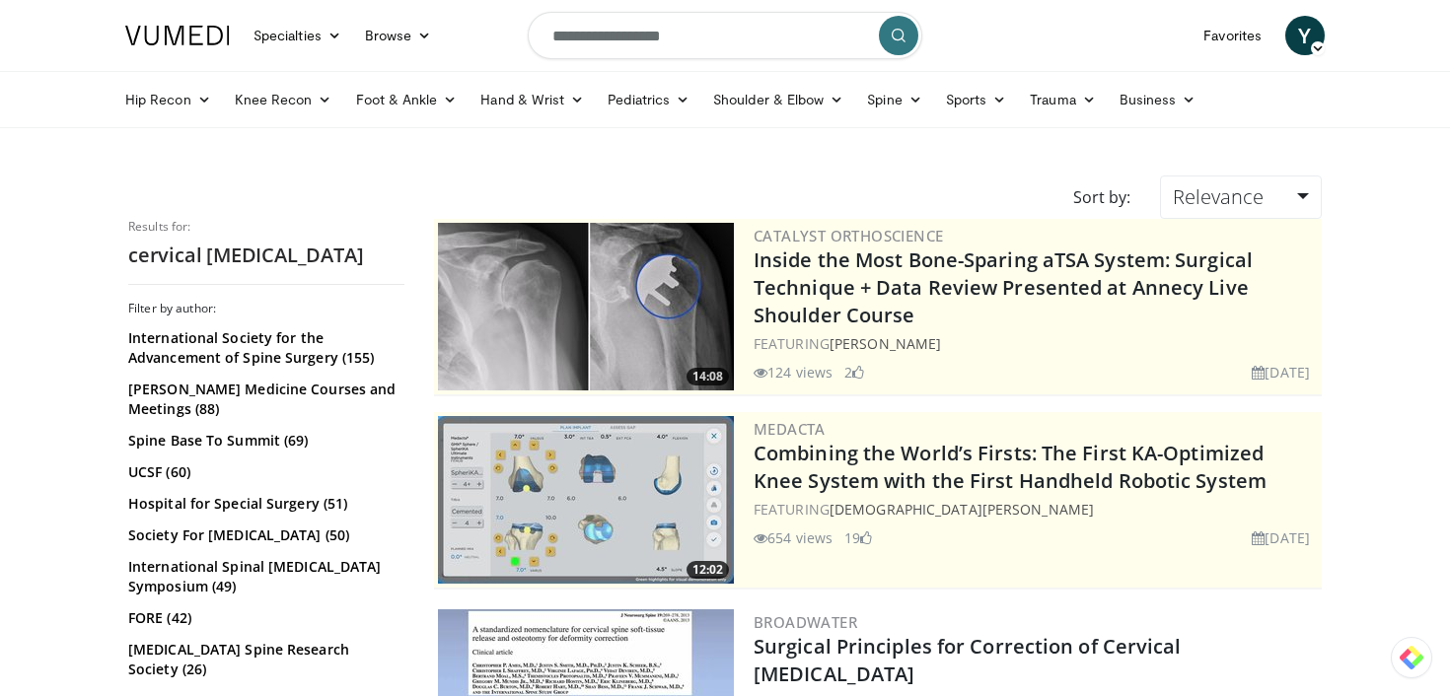
scroll to position [846, 0]
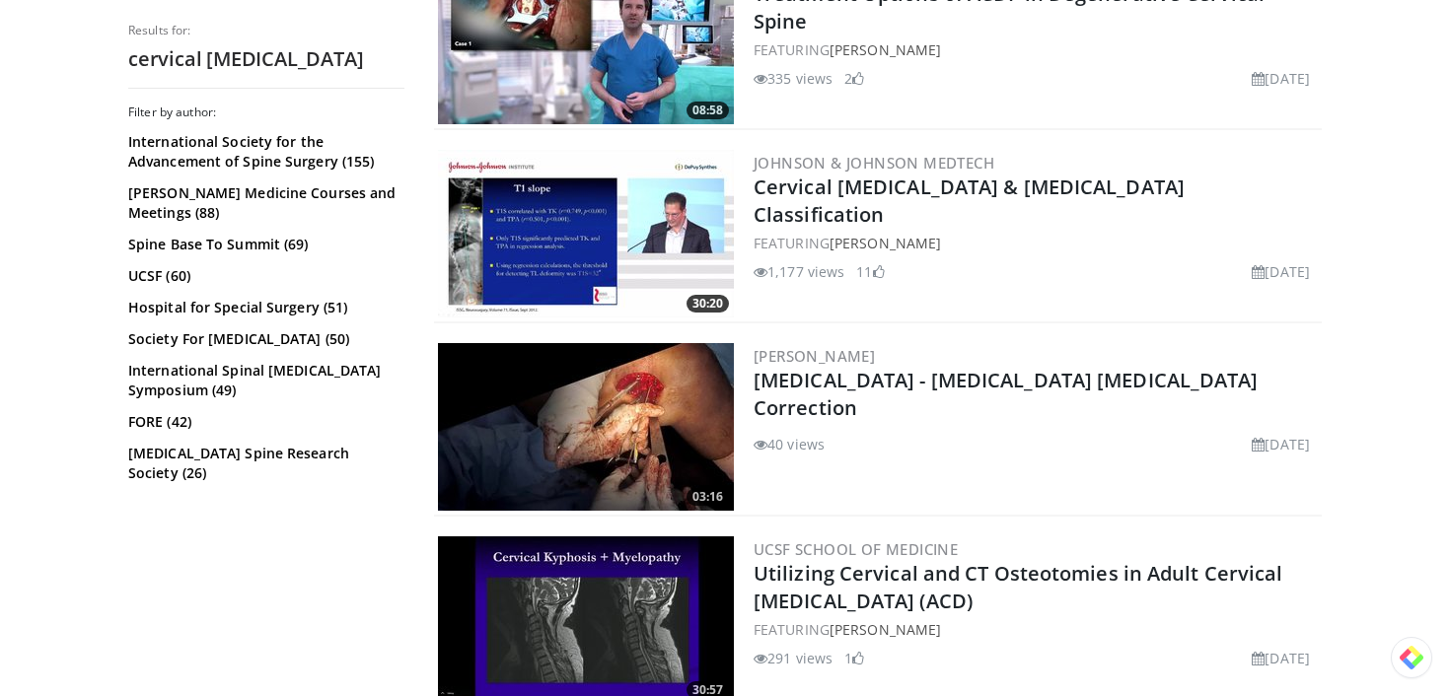
click at [633, 227] on img at bounding box center [586, 234] width 296 height 168
click at [561, 231] on img at bounding box center [586, 234] width 296 height 168
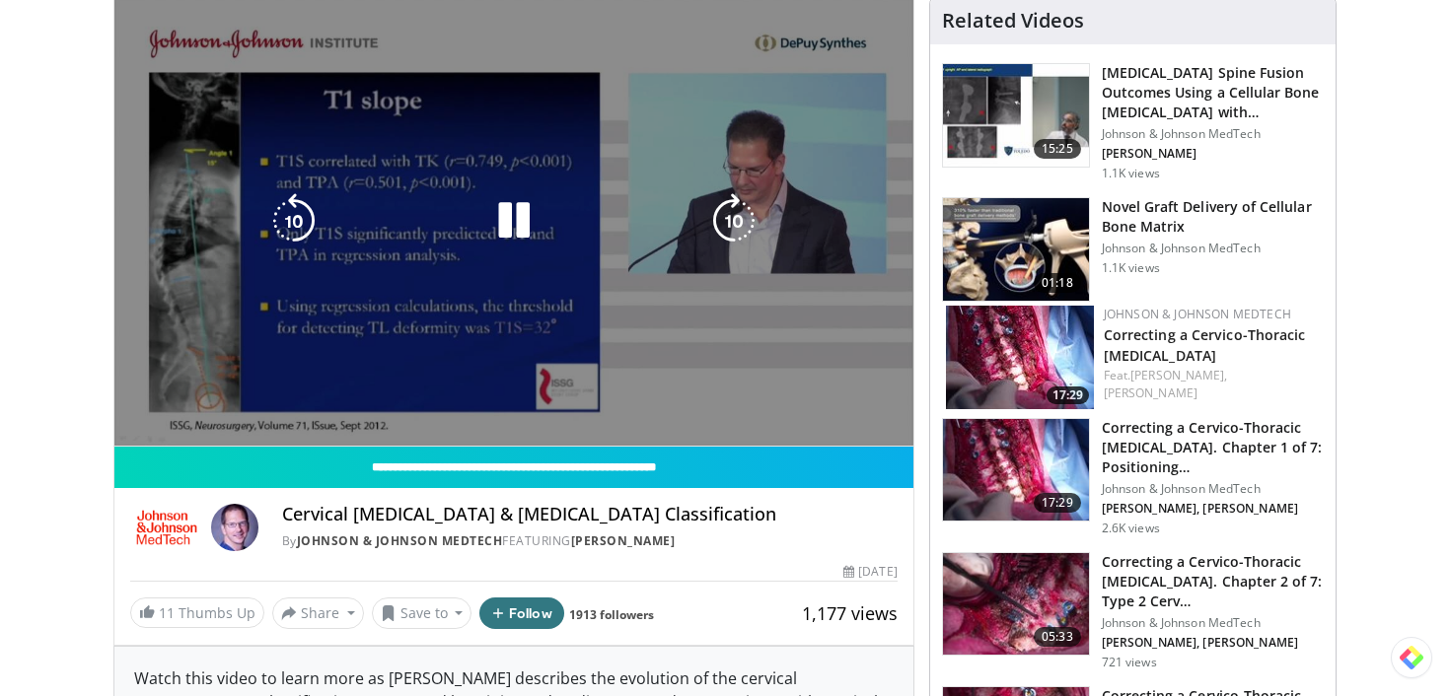
scroll to position [160, 0]
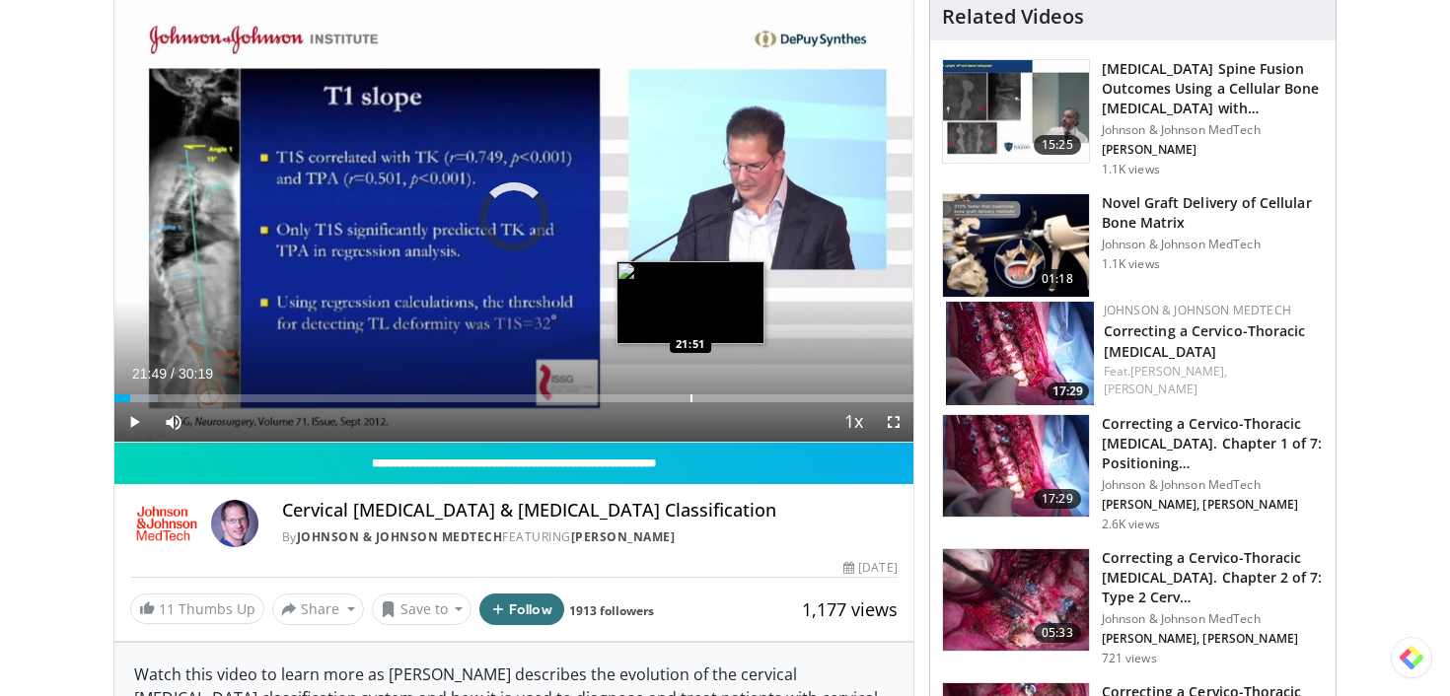
click at [690, 389] on div "Loaded : 5.45% 21:49 21:51" at bounding box center [513, 393] width 799 height 19
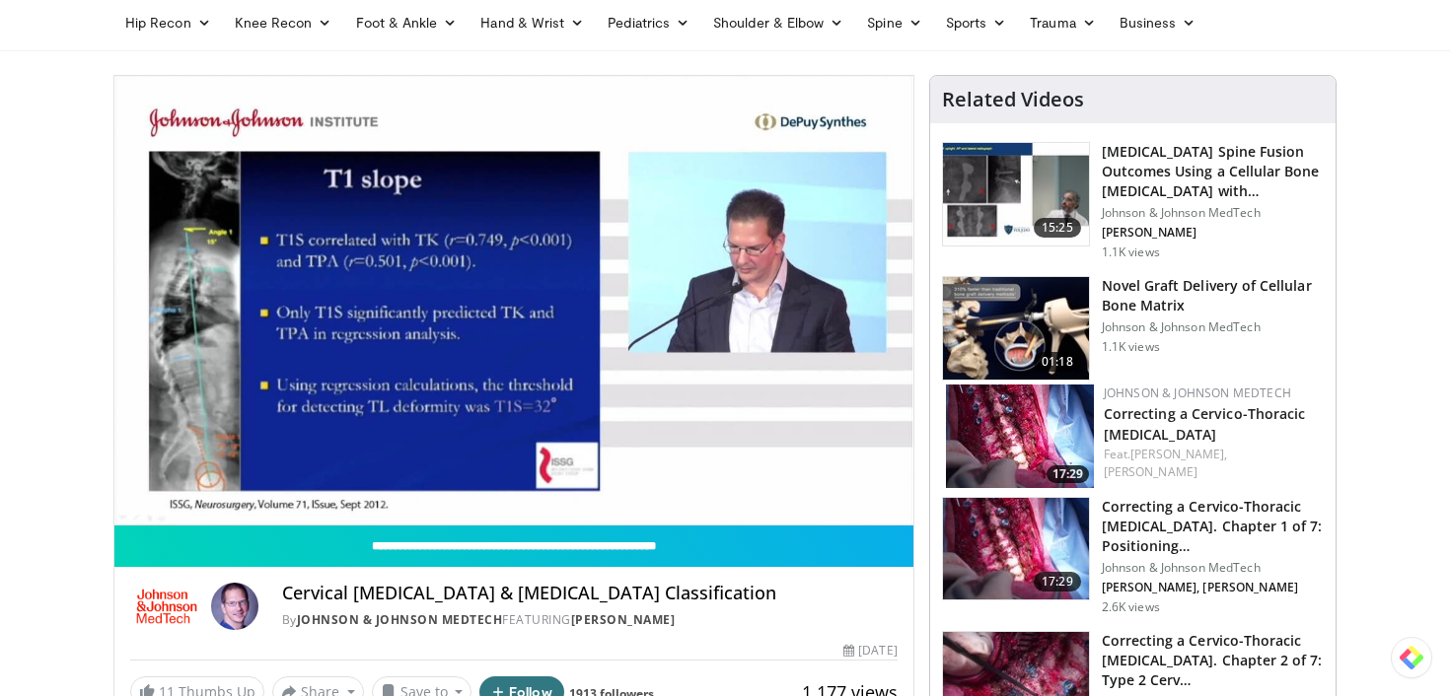
scroll to position [76, 0]
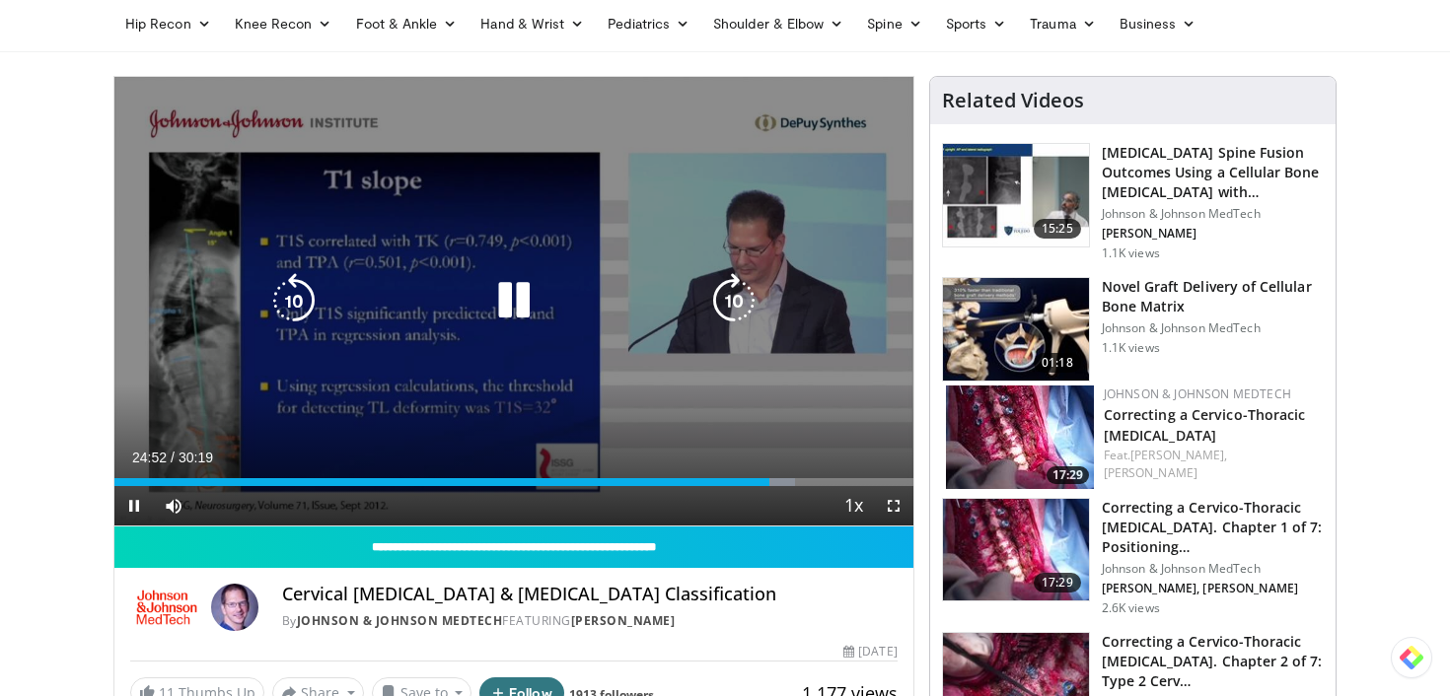
click at [516, 301] on icon "Video Player" at bounding box center [513, 300] width 55 height 55
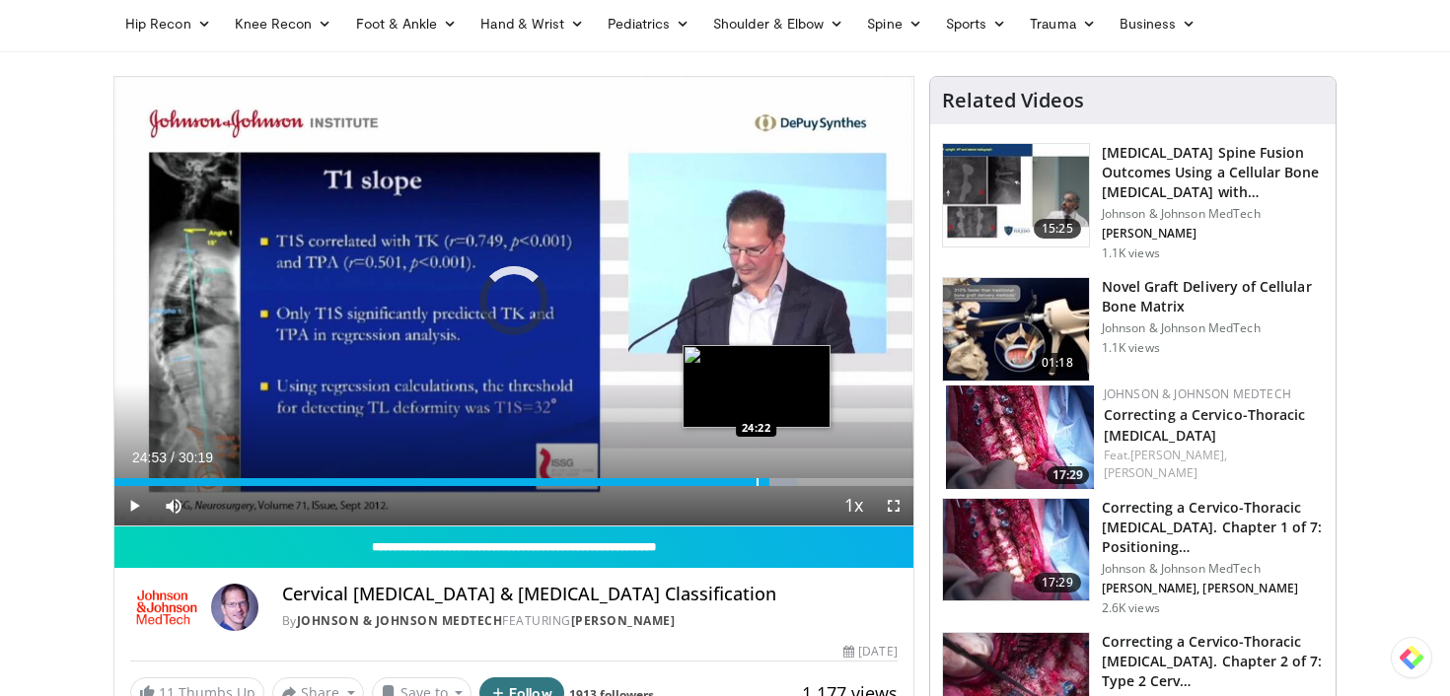
click at [757, 480] on div "Progress Bar" at bounding box center [758, 482] width 2 height 8
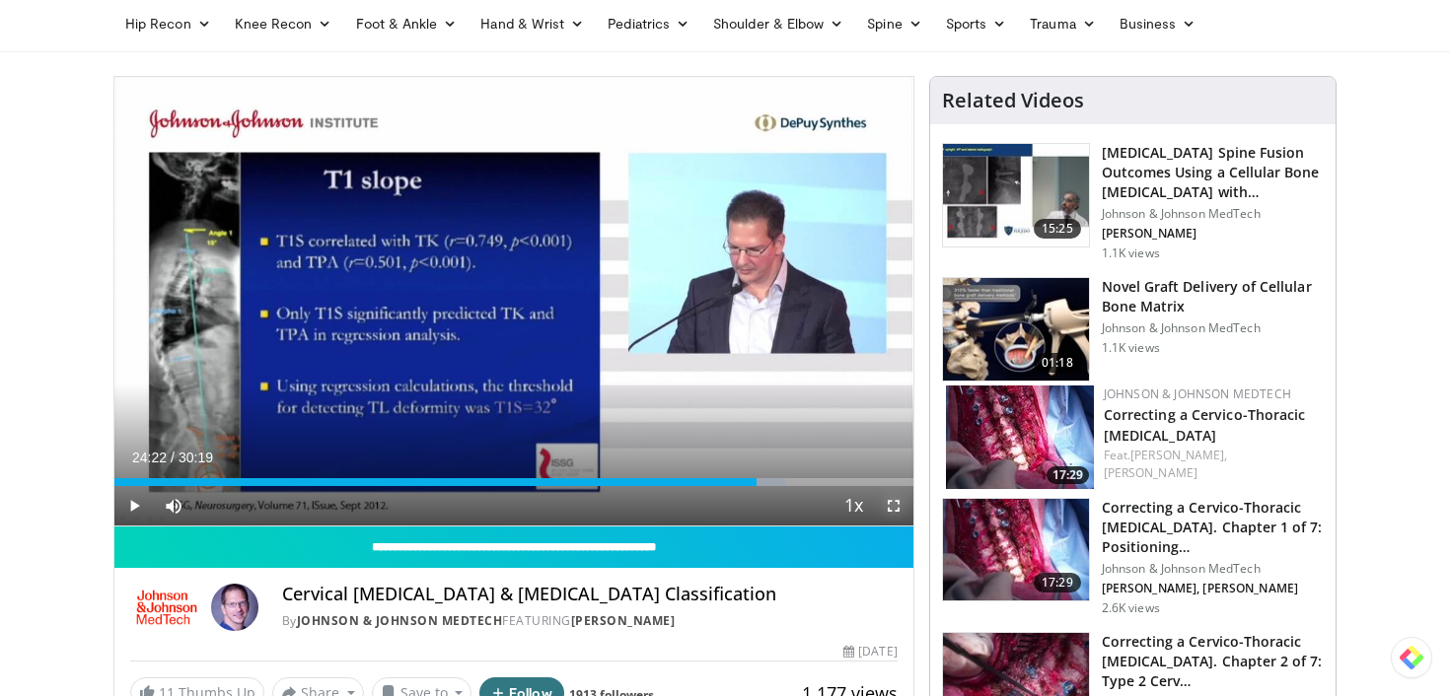
click at [891, 496] on span "Video Player" at bounding box center [893, 505] width 39 height 39
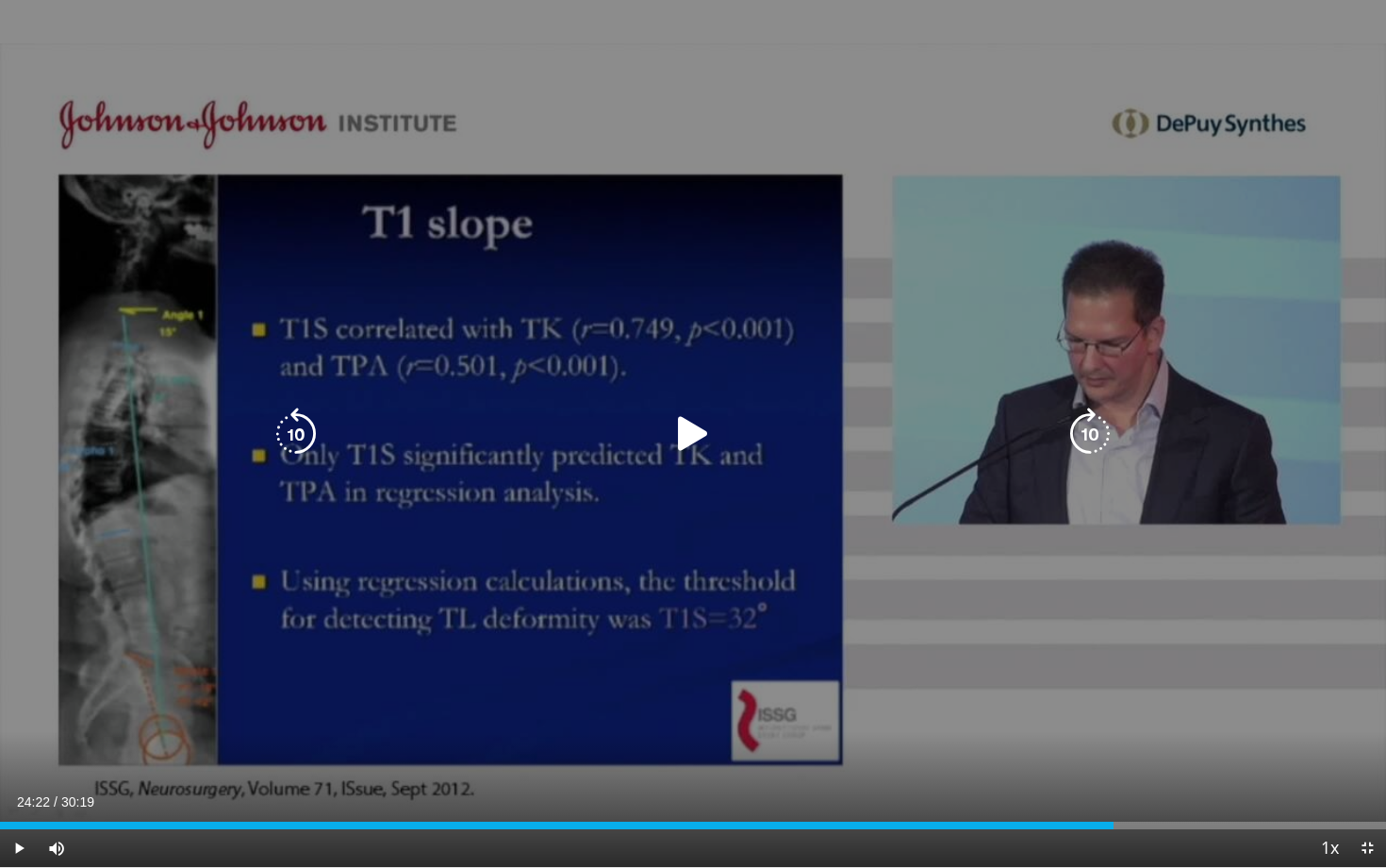
click at [691, 432] on icon "Video Player" at bounding box center [692, 433] width 53 height 53
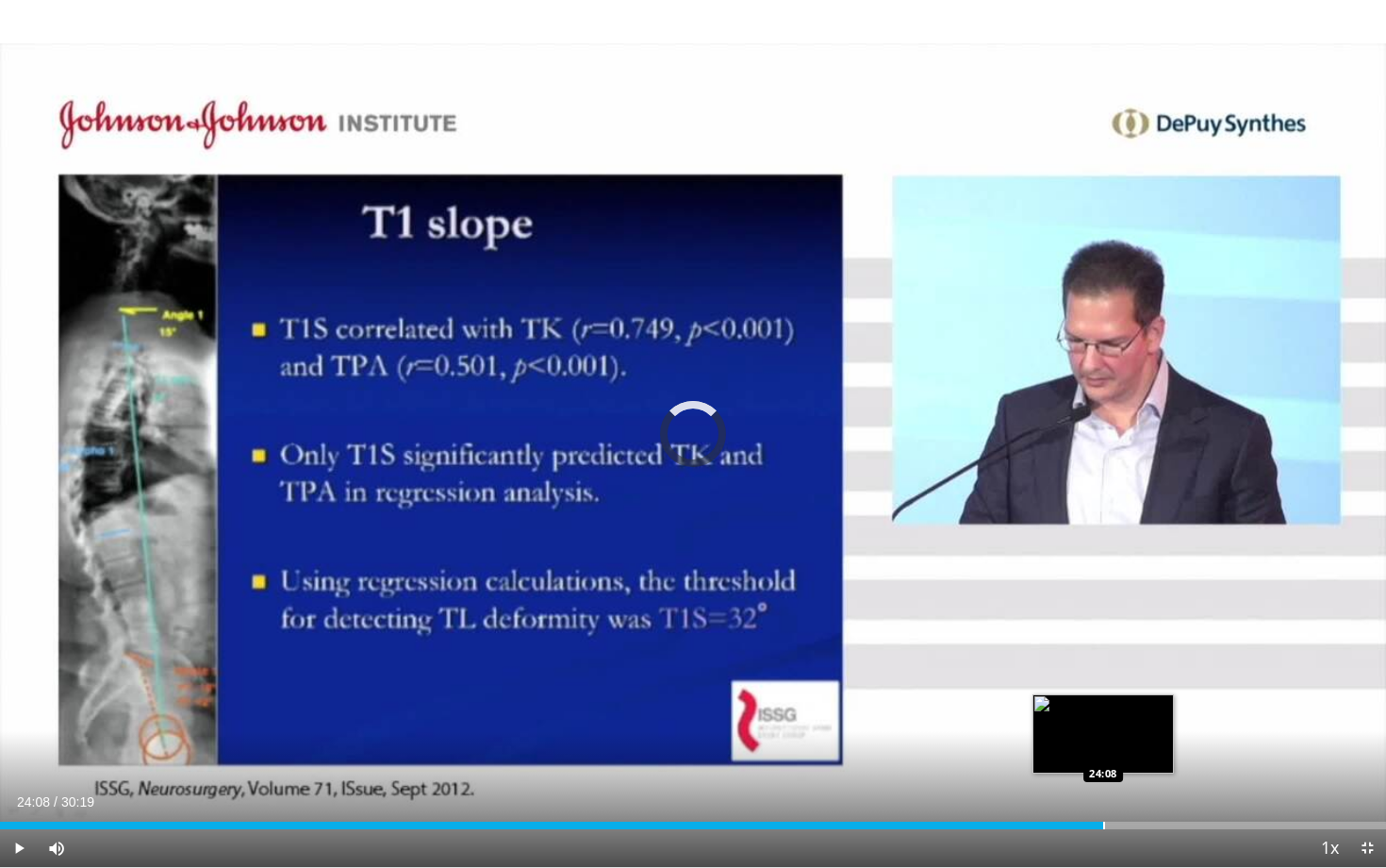
click at [1103, 664] on div "Progress Bar" at bounding box center [1104, 825] width 2 height 8
click at [1091, 664] on div "Loaded : 0.00% 24:08 23:53" at bounding box center [693, 825] width 1386 height 8
click at [1067, 664] on div "Progress Bar" at bounding box center [1068, 825] width 2 height 8
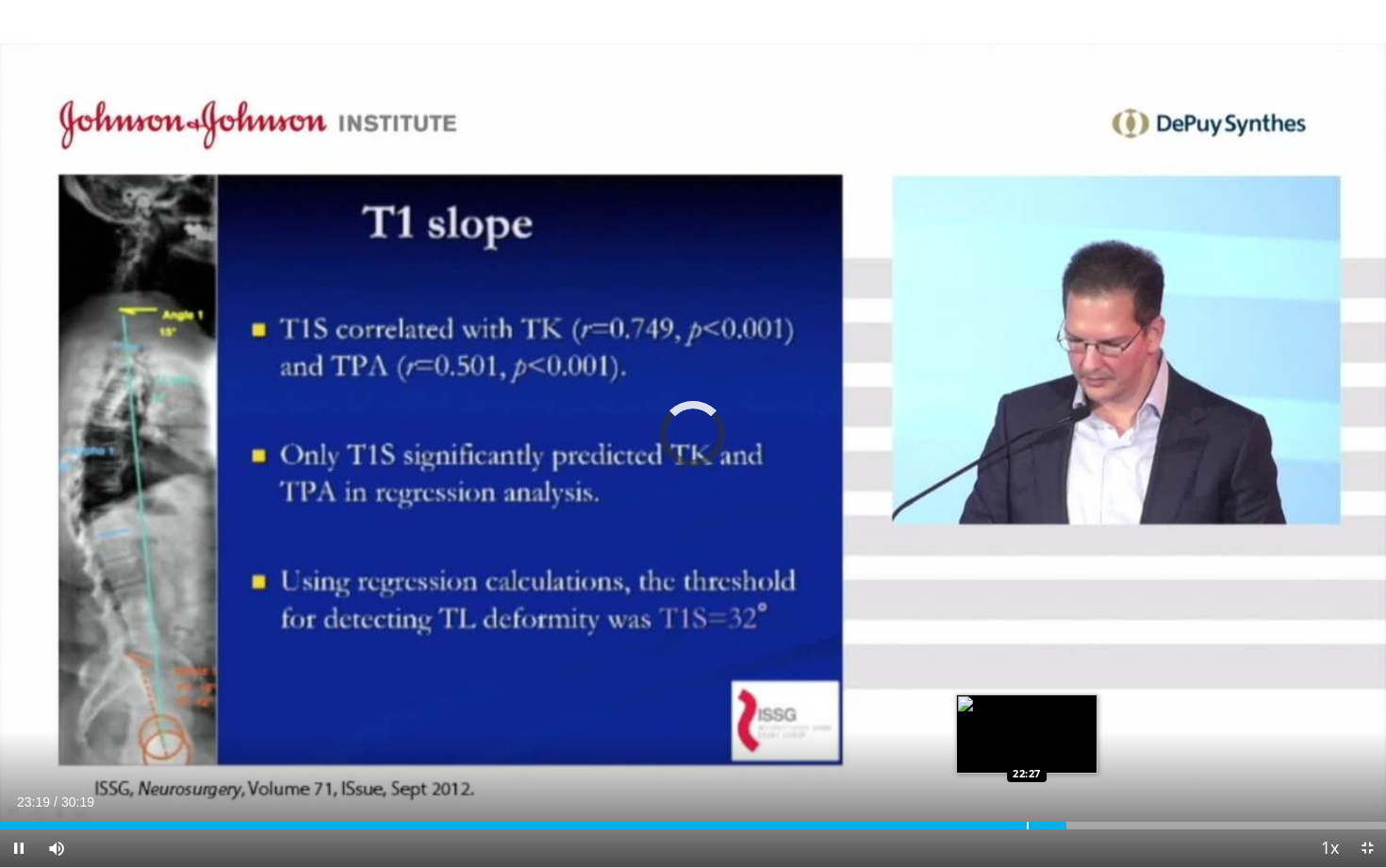
click at [1027, 664] on div "Progress Bar" at bounding box center [1028, 825] width 2 height 8
click at [1019, 664] on div "Progress Bar" at bounding box center [1020, 825] width 2 height 8
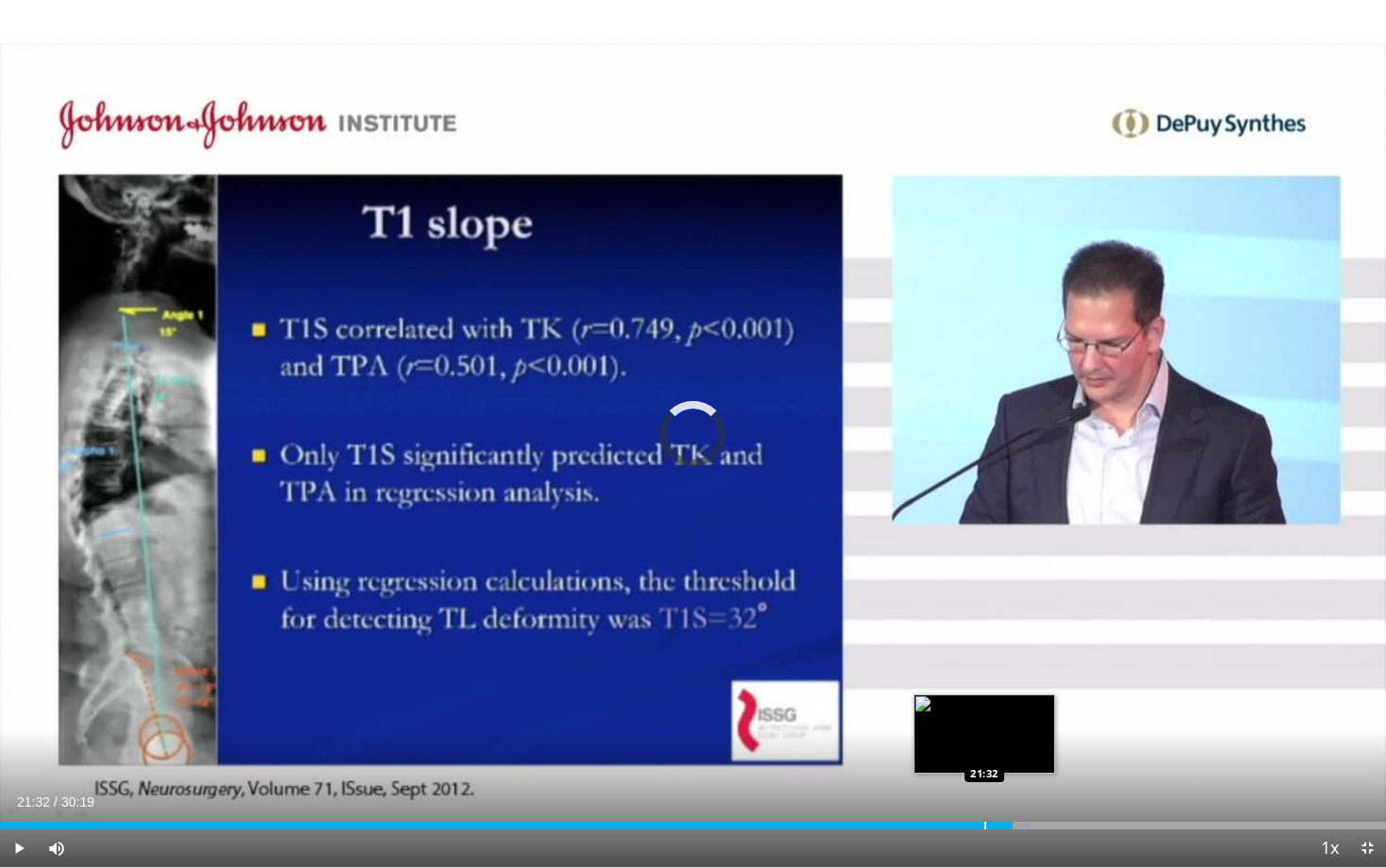
click at [985, 664] on div "Progress Bar" at bounding box center [985, 825] width 2 height 8
click at [966, 664] on div "Progress Bar" at bounding box center [967, 825] width 2 height 8
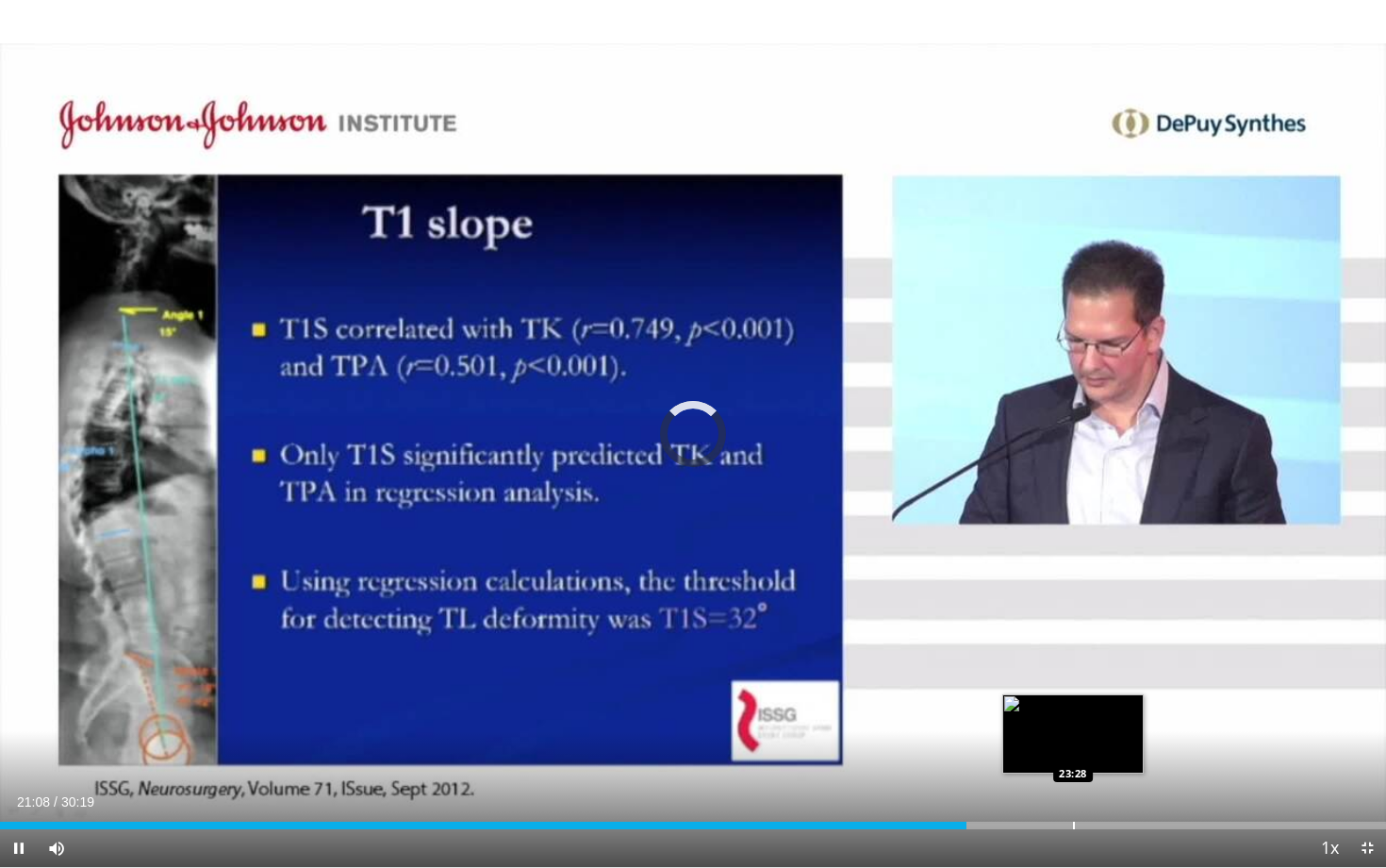
click at [1076, 664] on div "Loaded : 0.00% 21:08 23:28" at bounding box center [693, 819] width 1386 height 18
click at [1094, 664] on div "Progress Bar" at bounding box center [1095, 825] width 2 height 8
click at [1104, 664] on div "Progress Bar" at bounding box center [1105, 825] width 2 height 8
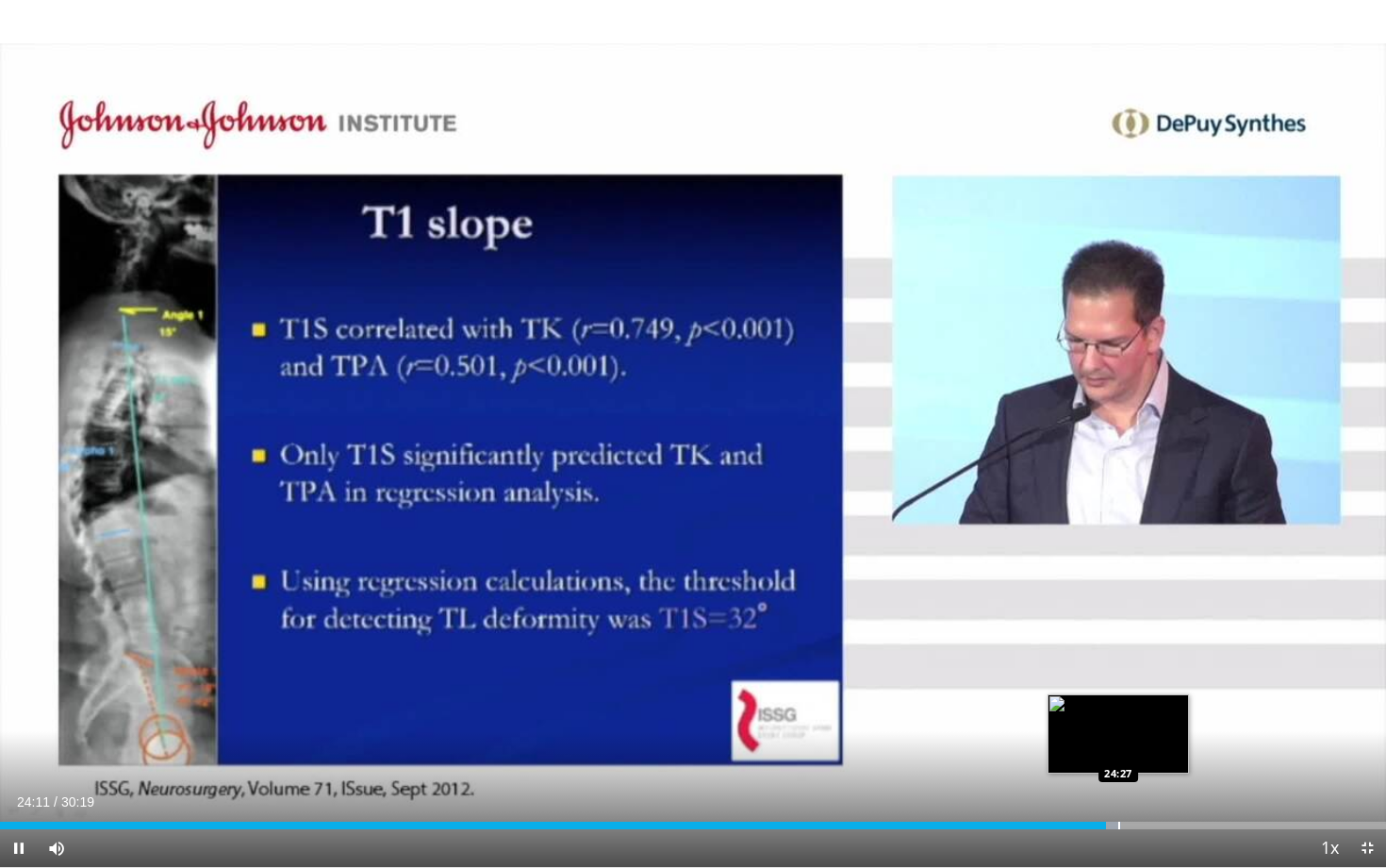
click at [1118, 664] on div "Progress Bar" at bounding box center [1119, 825] width 2 height 8
click at [1111, 664] on div "24:44" at bounding box center [565, 825] width 1131 height 8
click at [1120, 664] on div "Progress Bar" at bounding box center [1121, 825] width 2 height 8
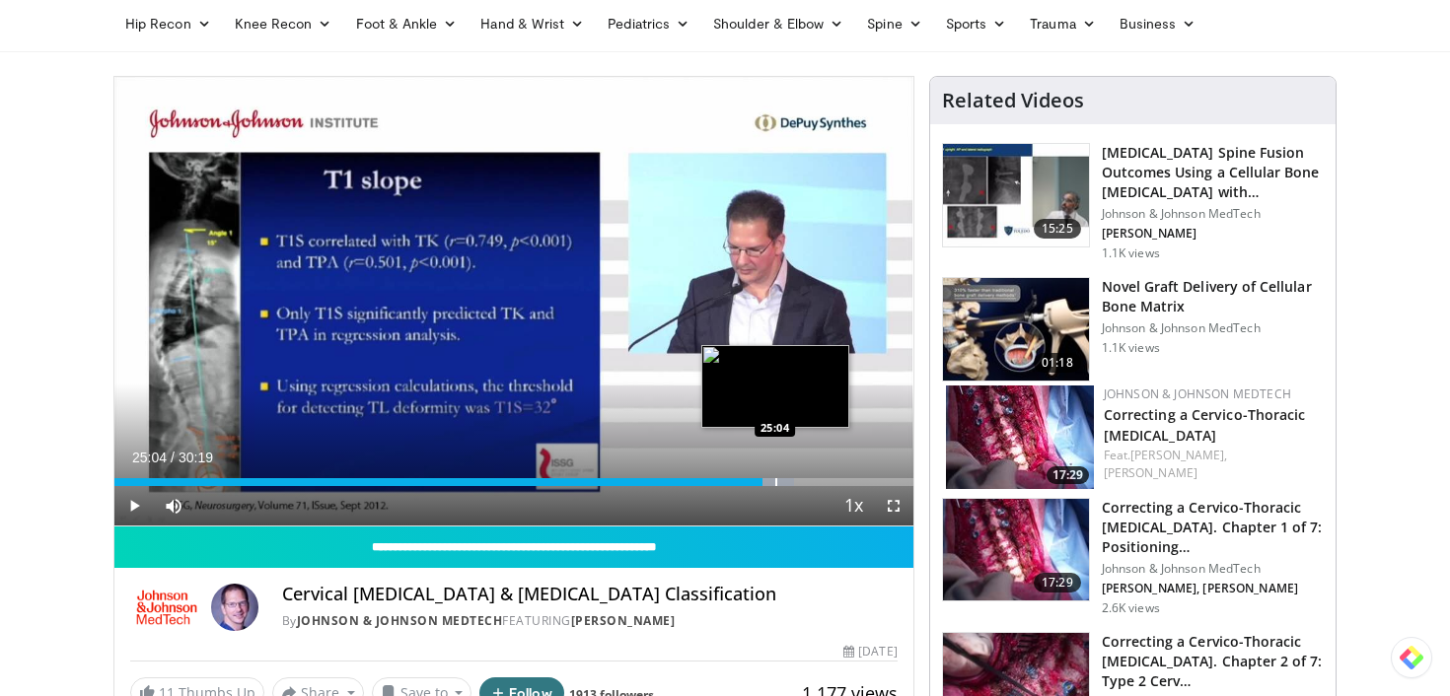
click at [775, 484] on div "Progress Bar" at bounding box center [776, 482] width 2 height 8
click at [779, 484] on div "Progress Bar" at bounding box center [780, 482] width 2 height 8
click at [791, 481] on div "Progress Bar" at bounding box center [792, 482] width 2 height 8
click at [797, 483] on div "Progress Bar" at bounding box center [796, 482] width 2 height 8
click at [801, 483] on div "Progress Bar" at bounding box center [800, 482] width 2 height 8
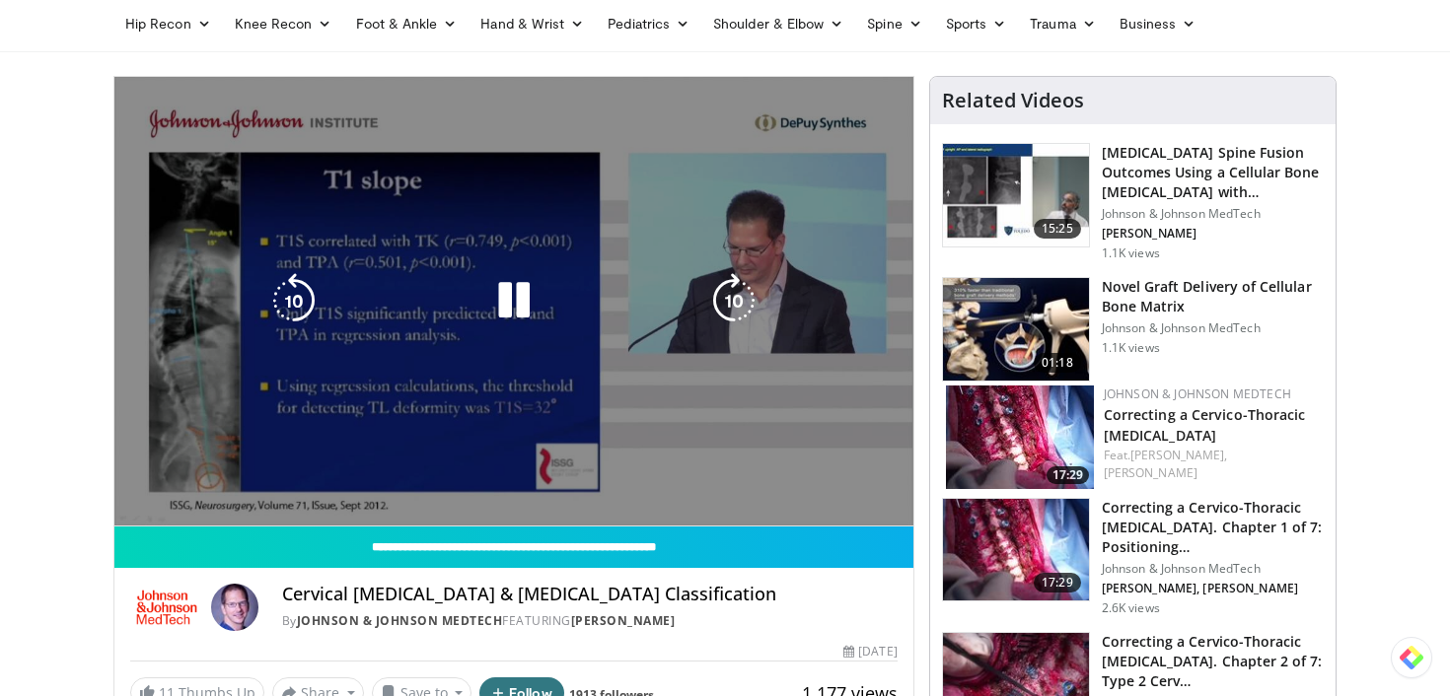
click at [808, 483] on video-js "**********" at bounding box center [513, 302] width 799 height 450
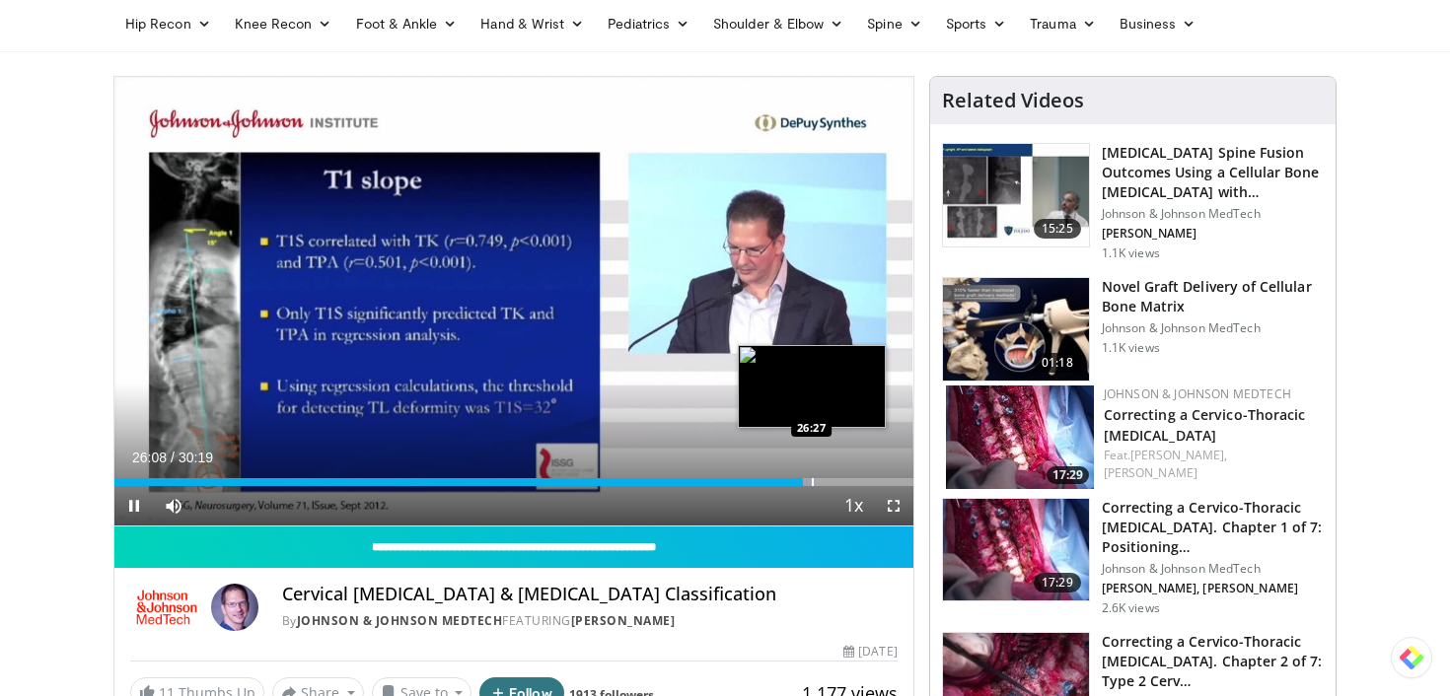
click at [812, 476] on div "Loaded : 87.48% 26:09 26:27" at bounding box center [513, 477] width 799 height 19
click at [824, 483] on div "Progress Bar" at bounding box center [825, 482] width 2 height 8
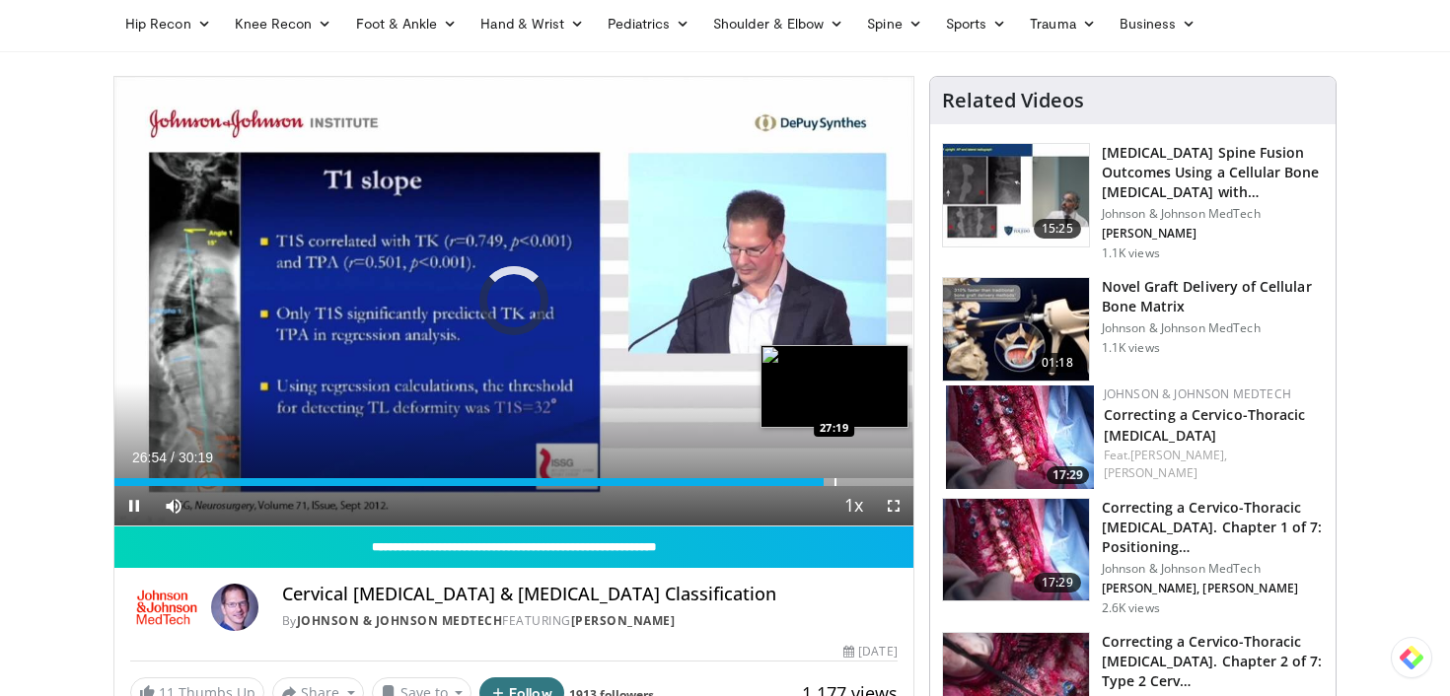
click at [835, 482] on div "Progress Bar" at bounding box center [836, 482] width 2 height 8
click at [853, 481] on div "Progress Bar" at bounding box center [854, 482] width 2 height 8
click at [862, 482] on div "Progress Bar" at bounding box center [863, 482] width 2 height 8
click at [851, 479] on div "Progress Bar" at bounding box center [852, 482] width 2 height 8
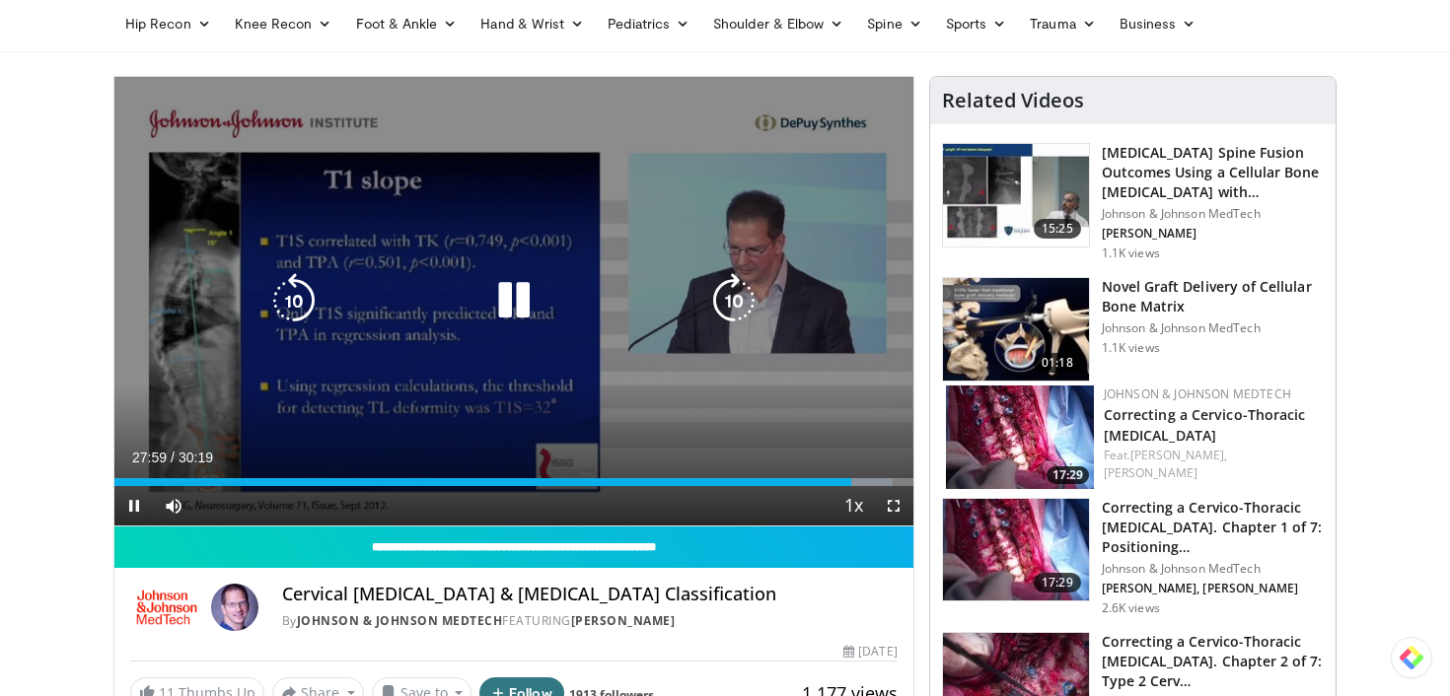
click at [848, 479] on div "Loaded : 97.39% 27:59 27:57" at bounding box center [513, 482] width 799 height 8
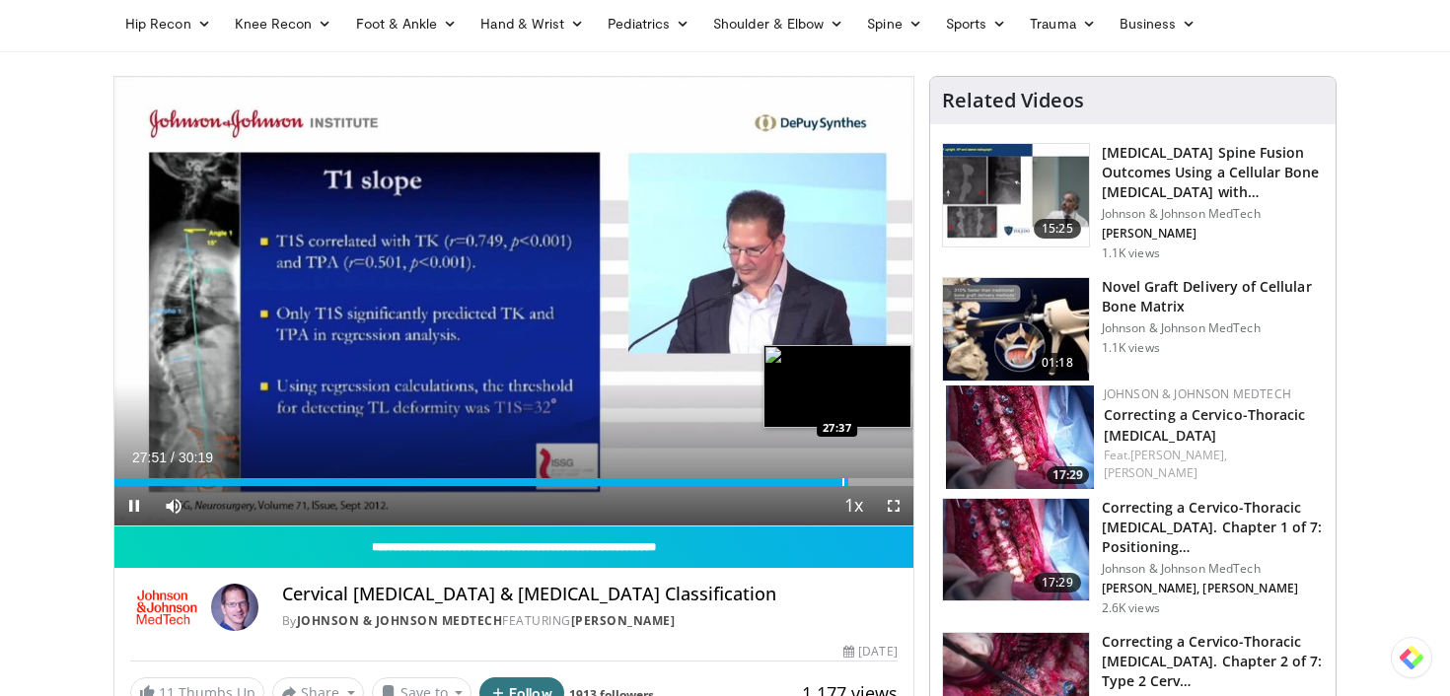
click at [842, 480] on div "Progress Bar" at bounding box center [843, 482] width 2 height 8
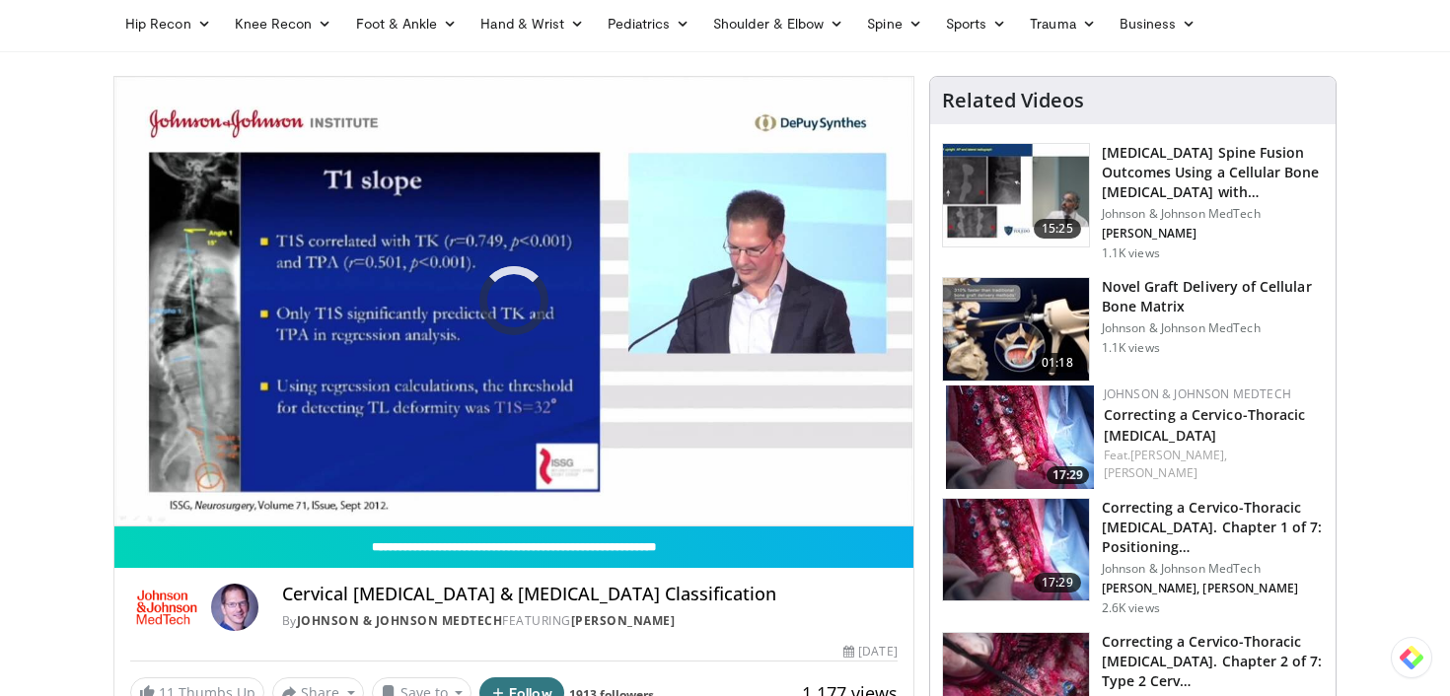
click at [833, 479] on div "10 seconds Tap to unmute" at bounding box center [513, 301] width 799 height 449
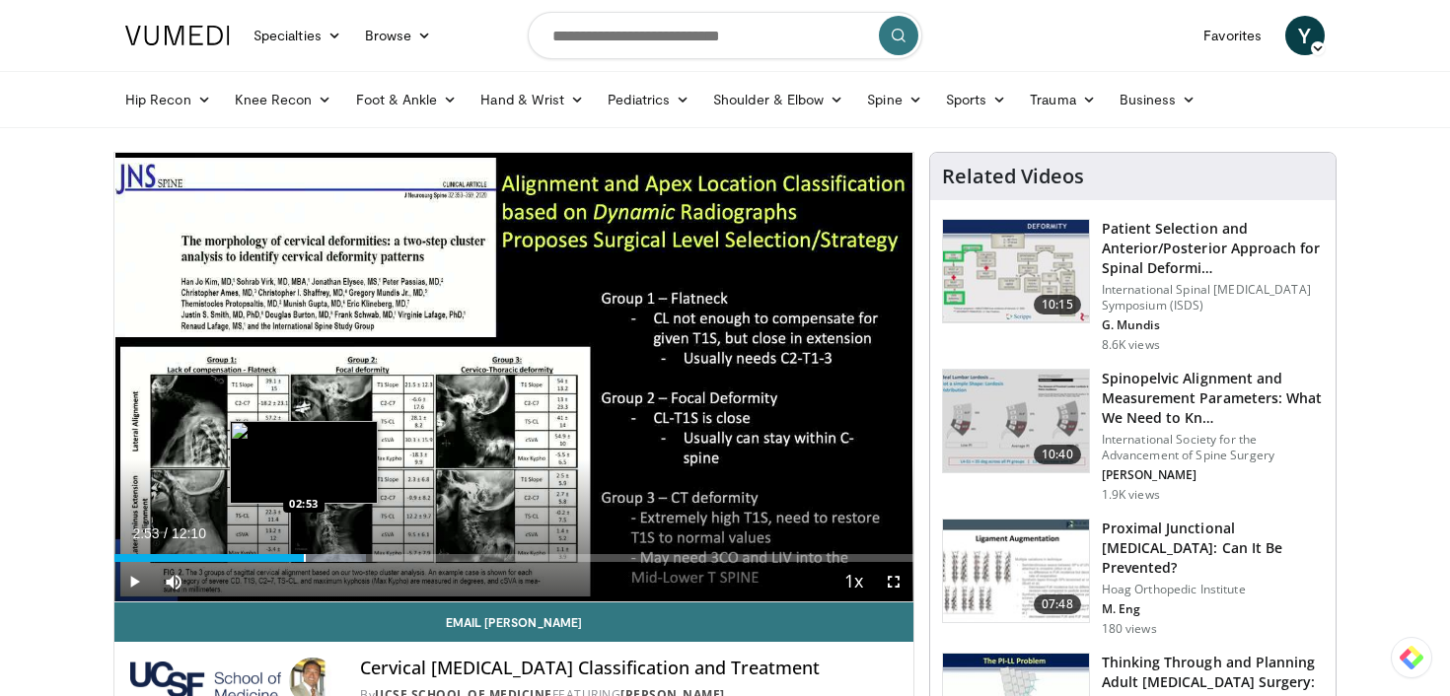
click at [304, 559] on div "Progress Bar" at bounding box center [305, 558] width 2 height 8
click at [313, 559] on div "Loaded : 31.44% 02:53 03:02" at bounding box center [513, 558] width 799 height 8
click at [323, 557] on div "Progress Bar" at bounding box center [322, 558] width 2 height 8
click at [336, 557] on div "Progress Bar" at bounding box center [335, 558] width 2 height 8
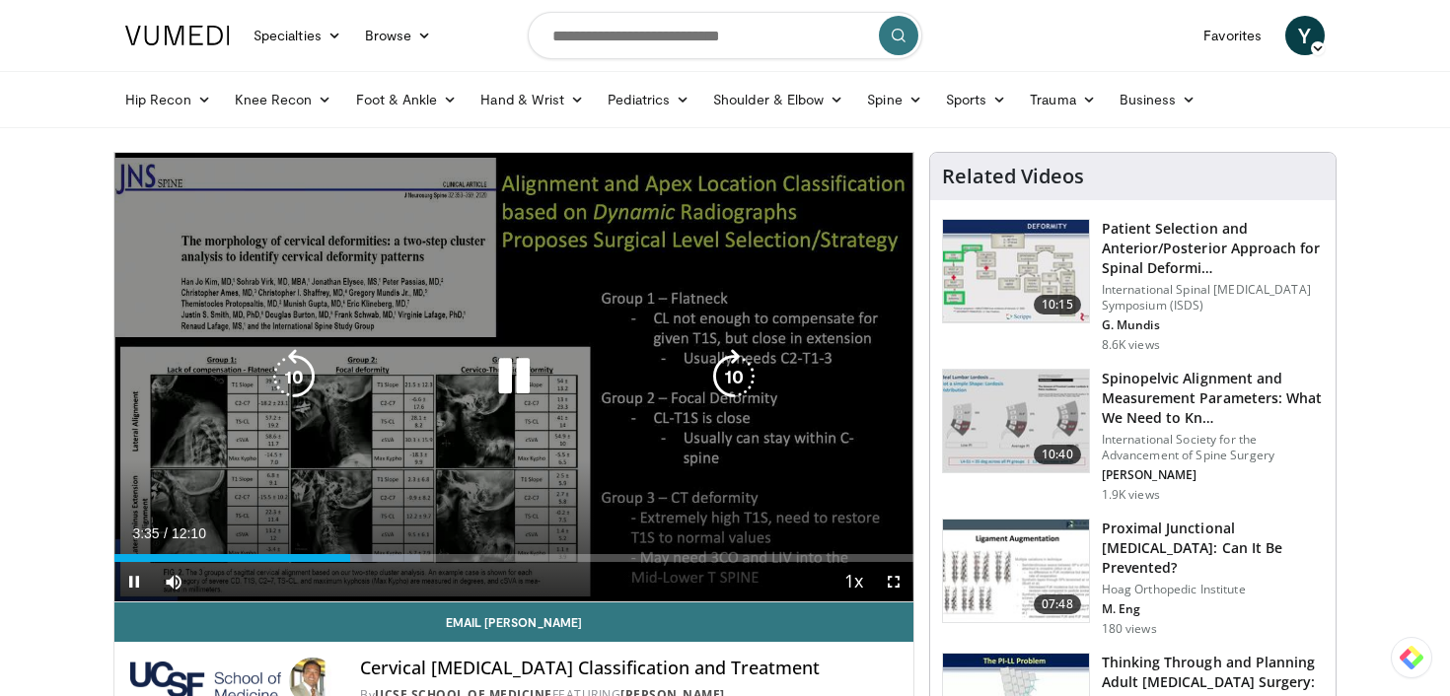
click at [364, 556] on video-js "**********" at bounding box center [513, 378] width 799 height 450
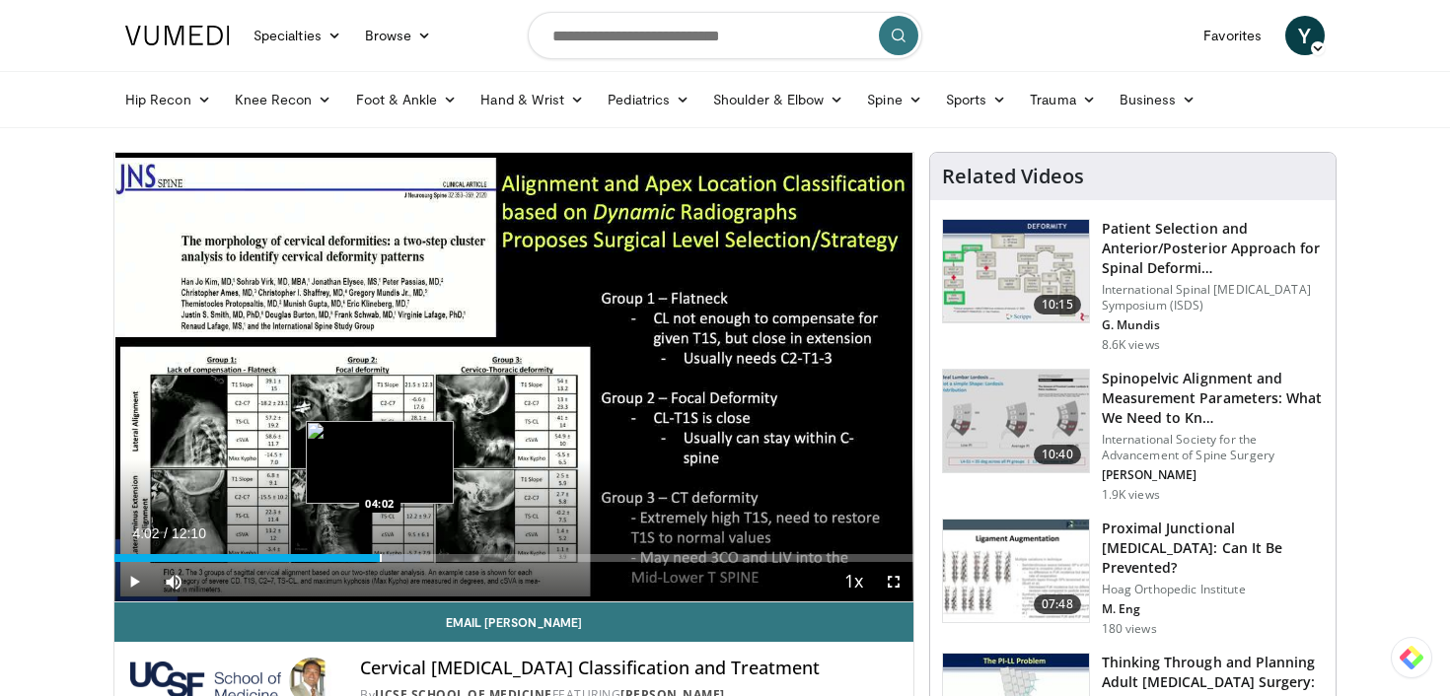
click at [380, 556] on div "Progress Bar" at bounding box center [381, 558] width 2 height 8
click at [393, 558] on div "Progress Bar" at bounding box center [393, 558] width 2 height 8
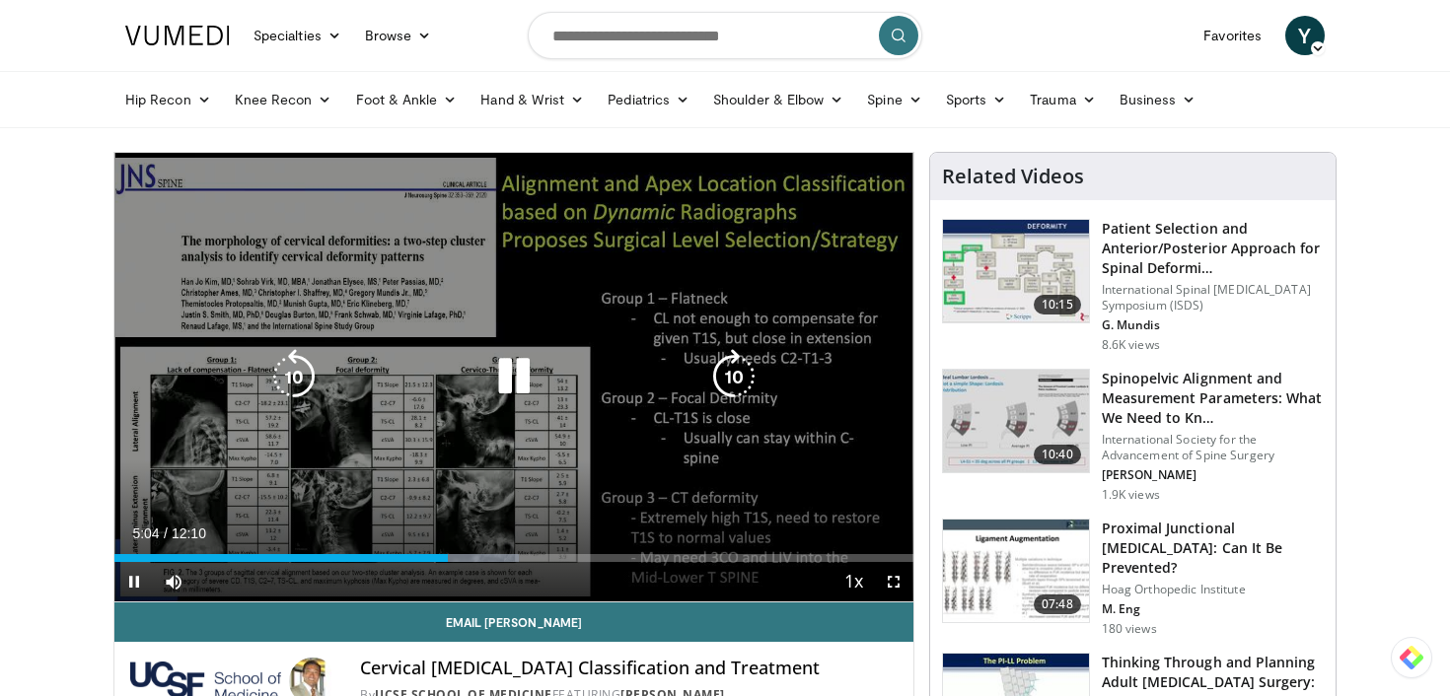
click at [519, 381] on icon "Video Player" at bounding box center [513, 376] width 55 height 55
